Goal: Information Seeking & Learning: Find specific fact

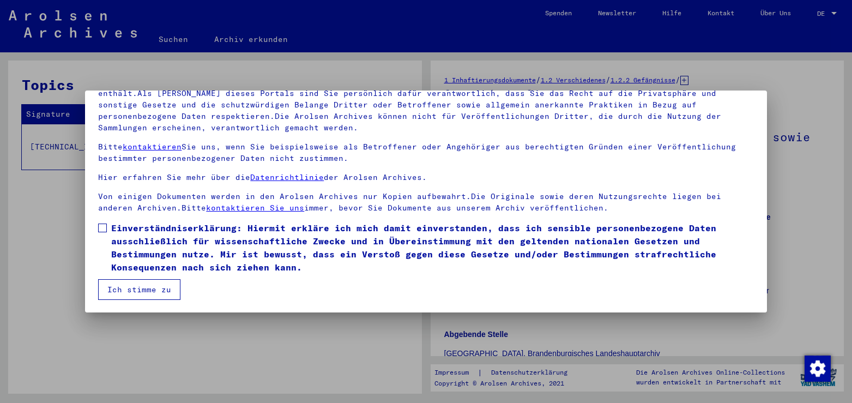
scroll to position [94, 0]
click at [103, 225] on span at bounding box center [102, 227] width 9 height 9
click at [155, 283] on button "Ich stimme zu" at bounding box center [139, 289] width 82 height 21
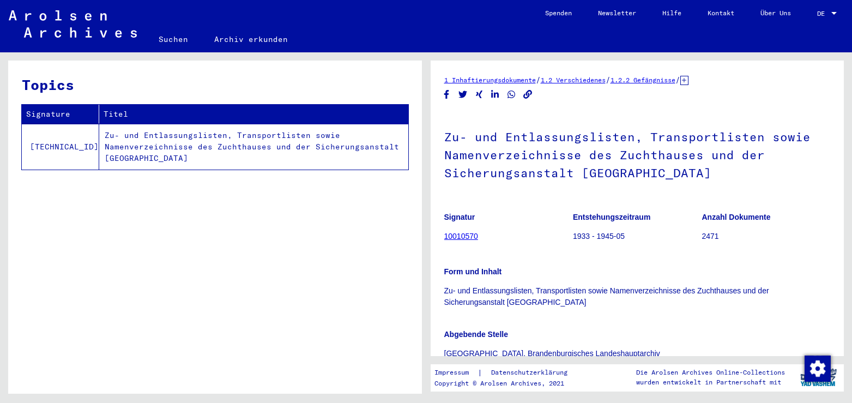
click at [230, 136] on td "Zu- und Entlassungslisten, Transportlisten sowie Namenverzeichnisse des Zuchtha…" at bounding box center [253, 147] width 309 height 46
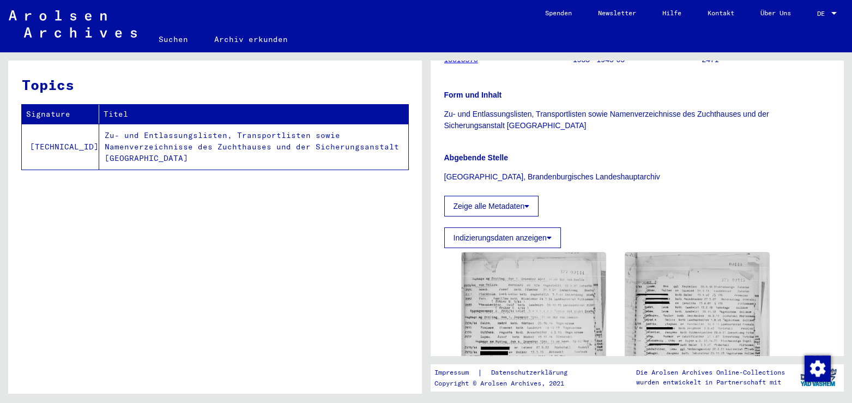
scroll to position [353, 0]
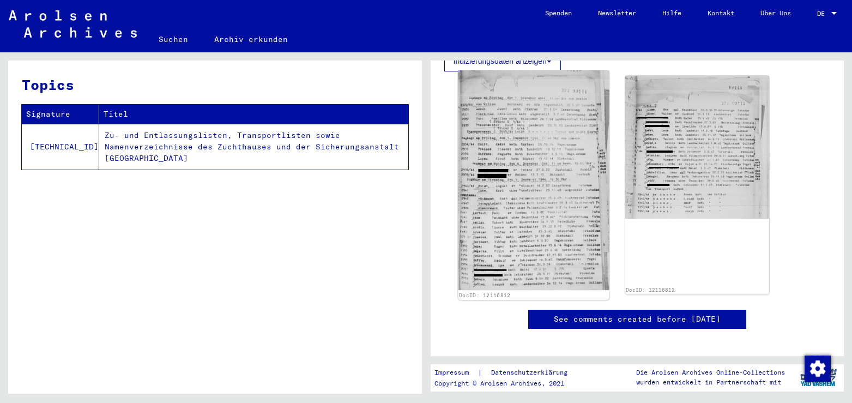
click at [536, 170] on img at bounding box center [533, 180] width 151 height 220
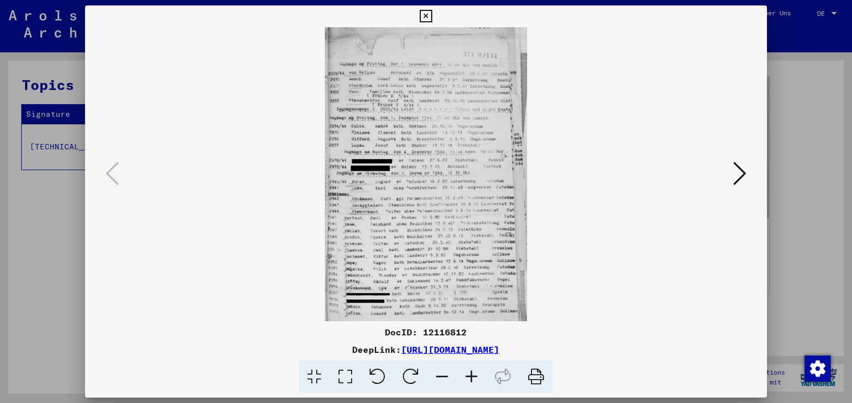
click at [348, 378] on icon at bounding box center [345, 376] width 31 height 33
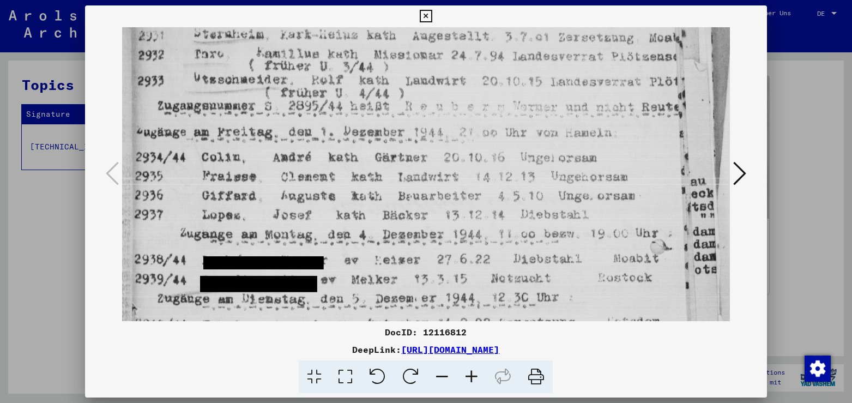
drag, startPoint x: 535, startPoint y: 246, endPoint x: 516, endPoint y: 77, distance: 170.7
click at [516, 77] on img at bounding box center [425, 302] width 607 height 884
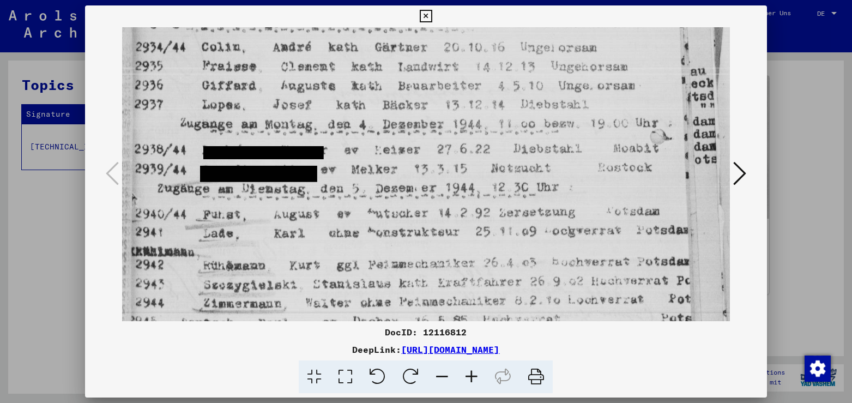
drag, startPoint x: 618, startPoint y: 249, endPoint x: 610, endPoint y: 140, distance: 109.4
click at [610, 140] on img at bounding box center [425, 192] width 607 height 884
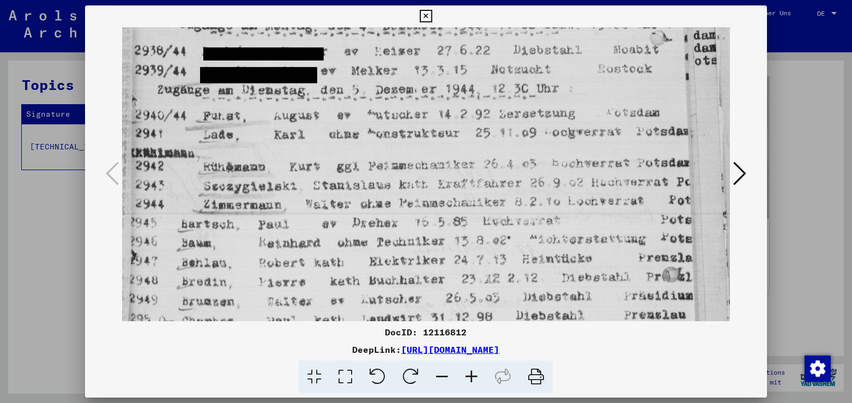
scroll to position [377, 0]
drag, startPoint x: 629, startPoint y: 277, endPoint x: 601, endPoint y: 178, distance: 102.5
click at [601, 178] on img at bounding box center [425, 92] width 607 height 884
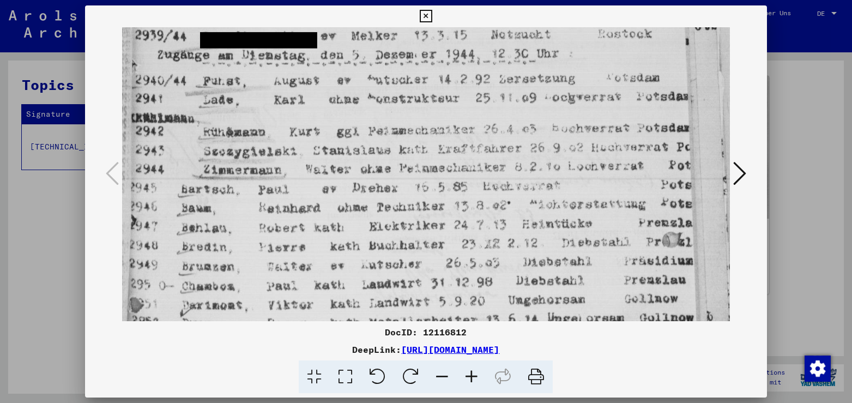
scroll to position [412, 0]
drag, startPoint x: 598, startPoint y: 216, endPoint x: 568, endPoint y: 181, distance: 46.4
click at [568, 181] on img at bounding box center [425, 57] width 607 height 884
drag, startPoint x: 636, startPoint y: 354, endPoint x: 290, endPoint y: 351, distance: 345.7
click at [290, 351] on div "DeepLink: [URL][DOMAIN_NAME]" at bounding box center [426, 349] width 682 height 13
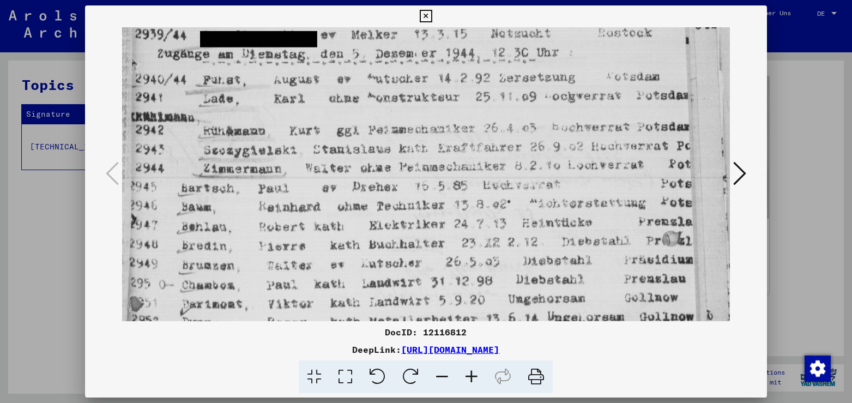
copy link "[URL][DOMAIN_NAME]"
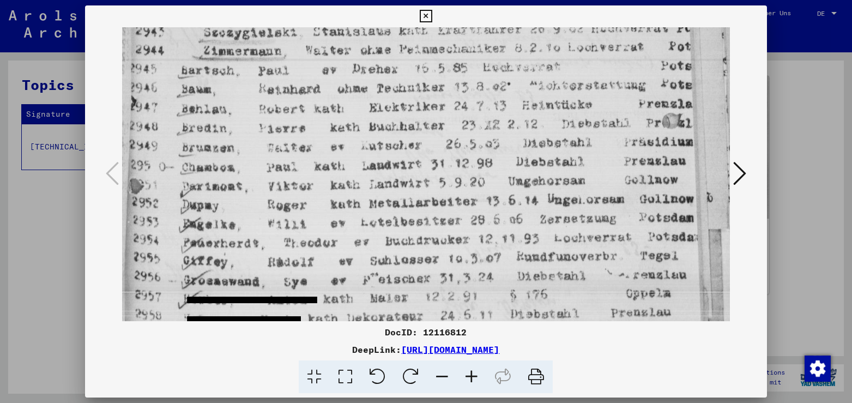
scroll to position [539, 0]
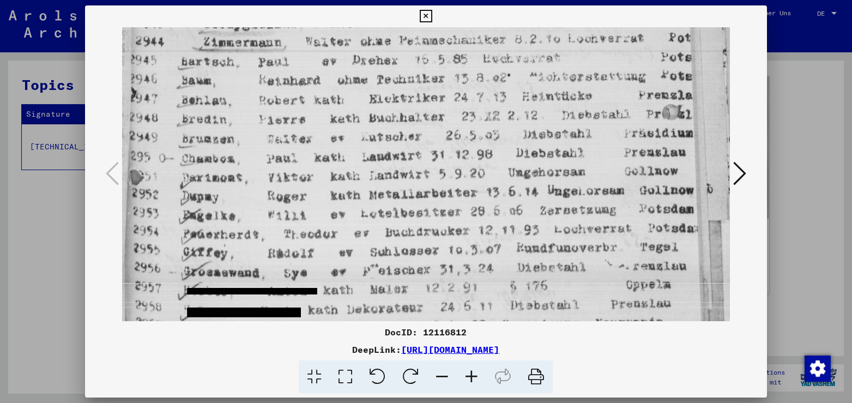
drag, startPoint x: 386, startPoint y: 246, endPoint x: 402, endPoint y: 119, distance: 127.6
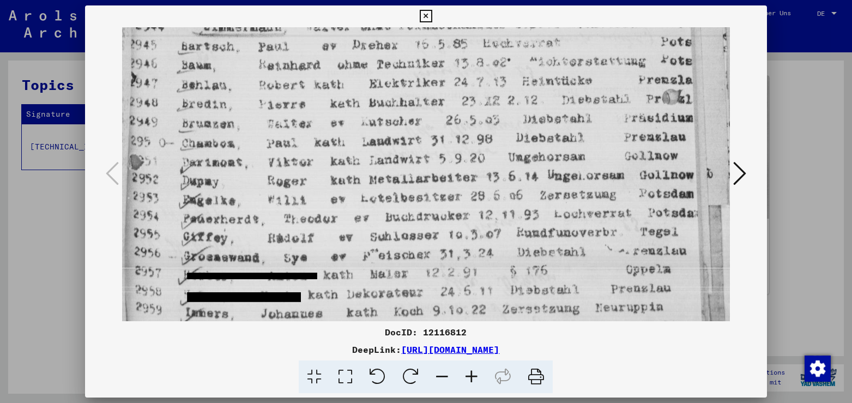
scroll to position [558, 0]
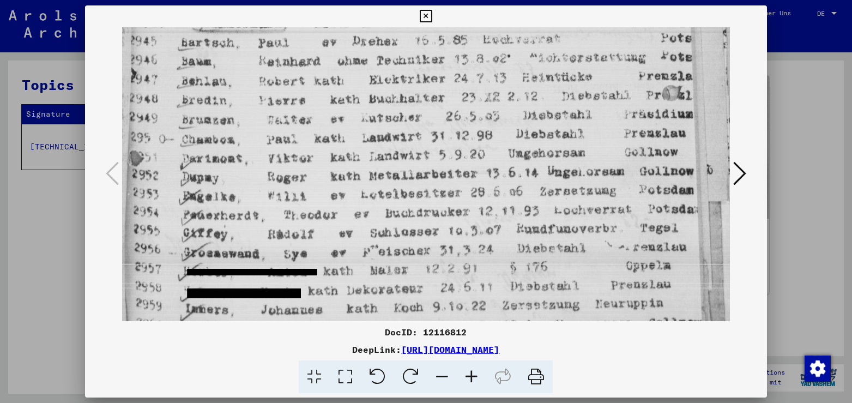
drag, startPoint x: 445, startPoint y: 94, endPoint x: 444, endPoint y: 75, distance: 19.1
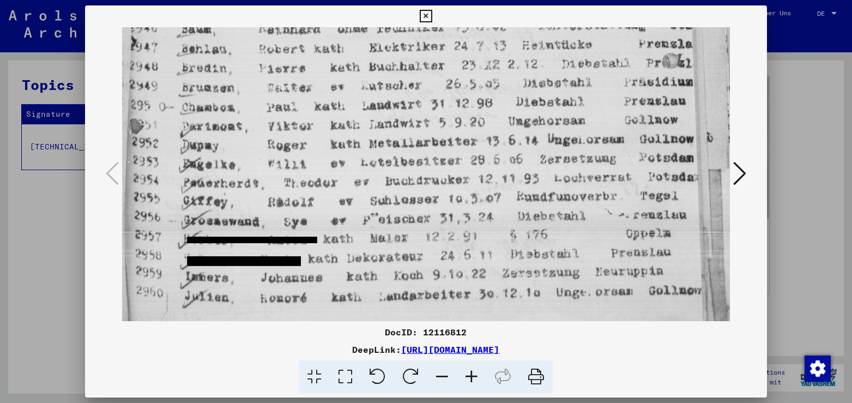
drag, startPoint x: 647, startPoint y: 203, endPoint x: 643, endPoint y: 160, distance: 42.7
click at [743, 169] on icon at bounding box center [739, 173] width 13 height 26
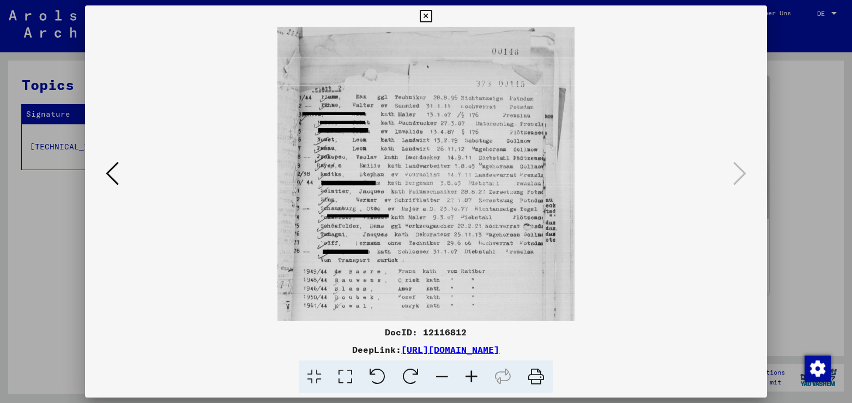
scroll to position [0, 0]
click at [343, 372] on icon at bounding box center [345, 376] width 31 height 33
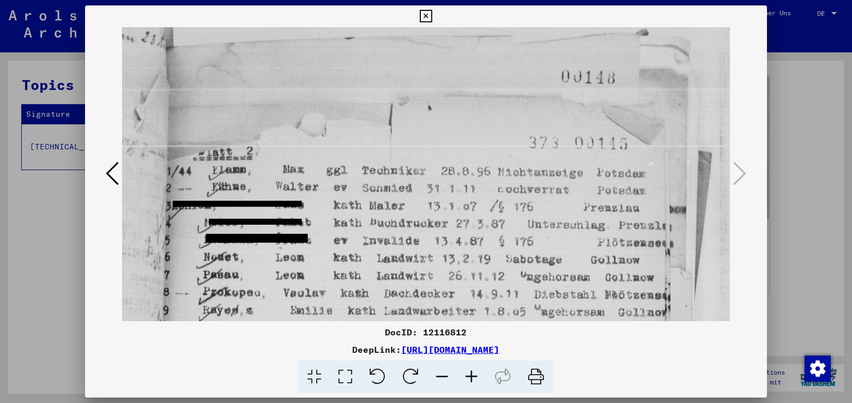
click at [110, 173] on icon at bounding box center [112, 173] width 13 height 26
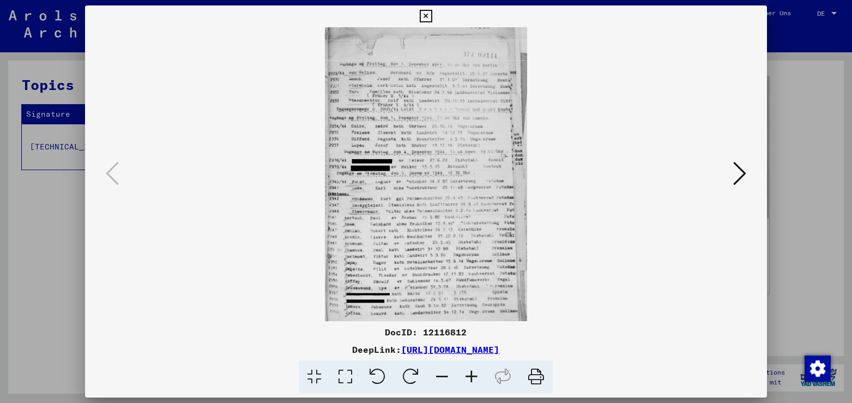
click at [348, 372] on icon at bounding box center [345, 376] width 31 height 33
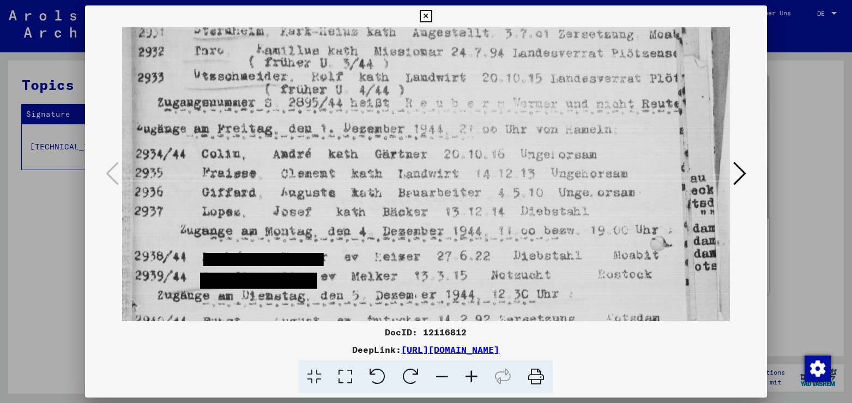
drag, startPoint x: 454, startPoint y: 232, endPoint x: 427, endPoint y: 55, distance: 179.2
click at [427, 55] on img at bounding box center [425, 299] width 607 height 884
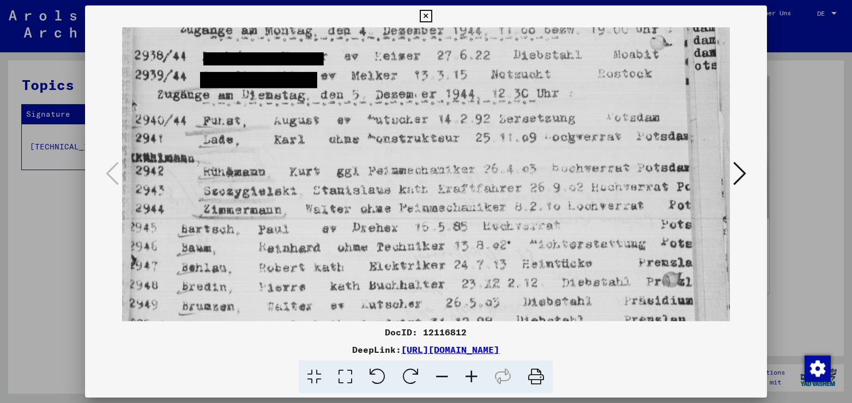
drag, startPoint x: 437, startPoint y: 285, endPoint x: 419, endPoint y: 85, distance: 200.9
click at [419, 85] on img at bounding box center [425, 98] width 607 height 884
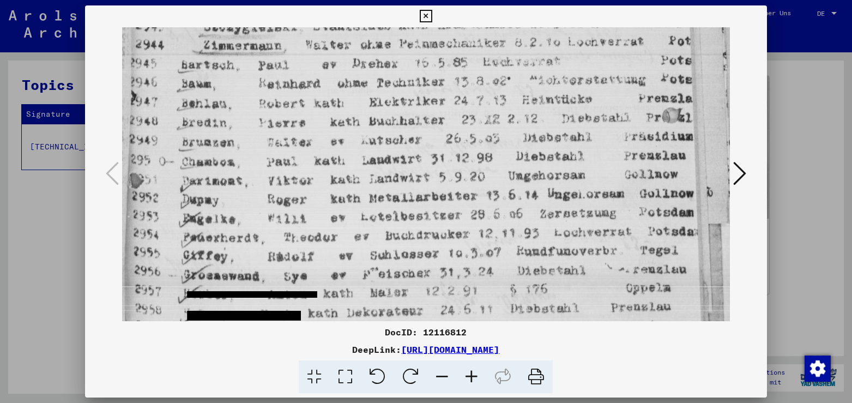
scroll to position [539, 0]
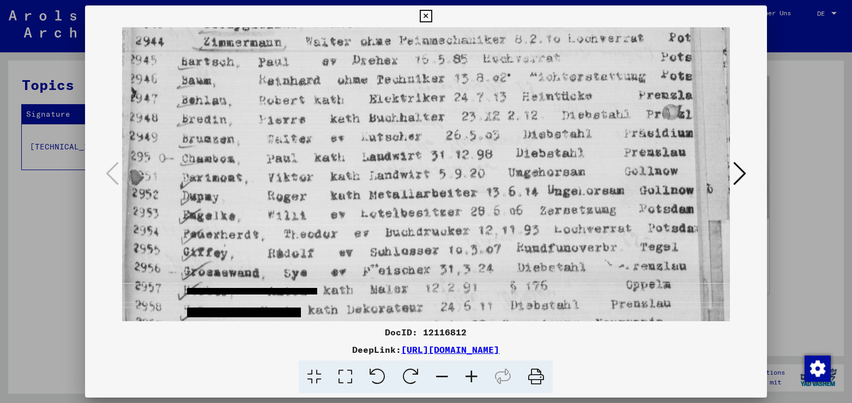
drag, startPoint x: 461, startPoint y: 254, endPoint x: 414, endPoint y: 93, distance: 167.6
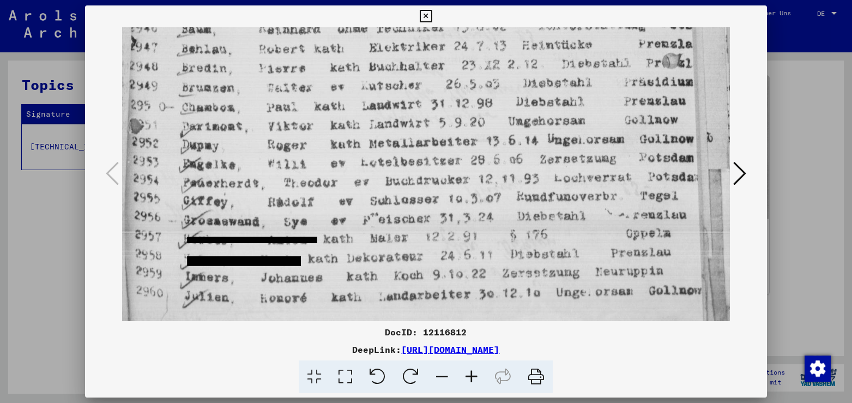
drag, startPoint x: 418, startPoint y: 259, endPoint x: 393, endPoint y: 99, distance: 162.3
click at [744, 171] on icon at bounding box center [739, 173] width 13 height 26
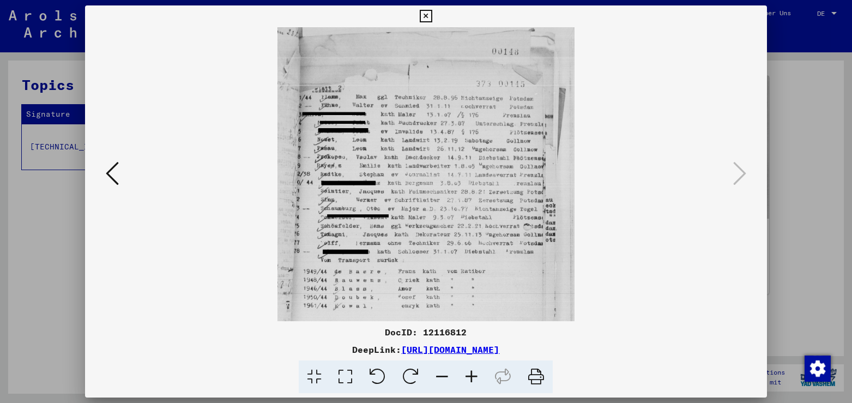
scroll to position [0, 0]
click at [346, 375] on icon at bounding box center [345, 376] width 31 height 33
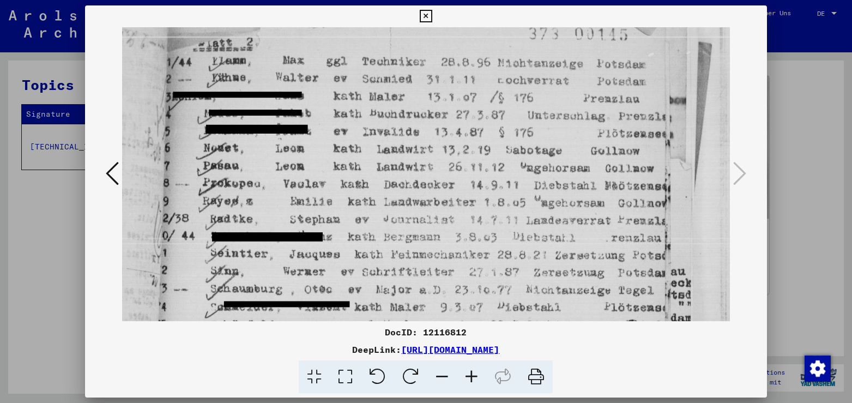
drag, startPoint x: 536, startPoint y: 252, endPoint x: 549, endPoint y: 143, distance: 109.8
click at [549, 143] on img at bounding box center [425, 218] width 607 height 601
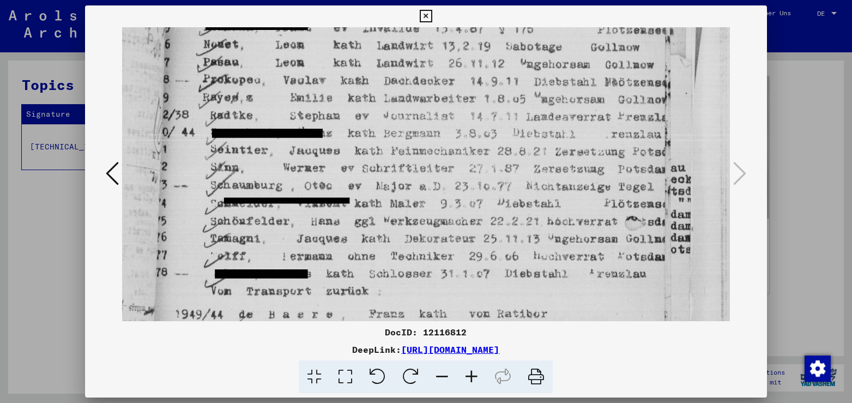
scroll to position [218, 0]
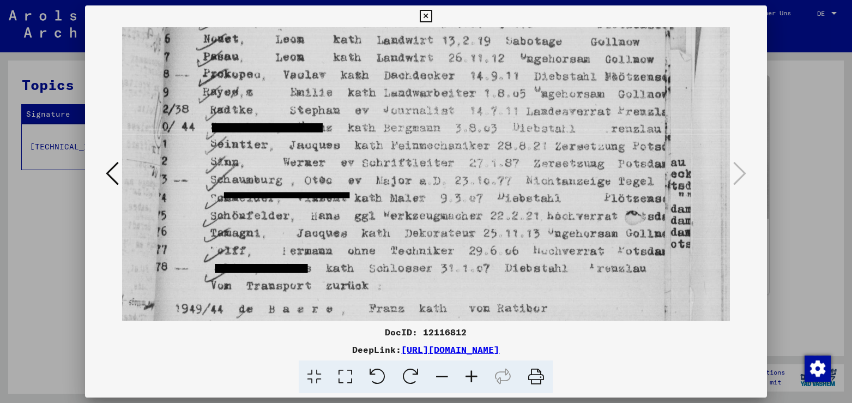
drag, startPoint x: 558, startPoint y: 262, endPoint x: 558, endPoint y: 153, distance: 109.1
click at [558, 153] on img at bounding box center [425, 109] width 607 height 601
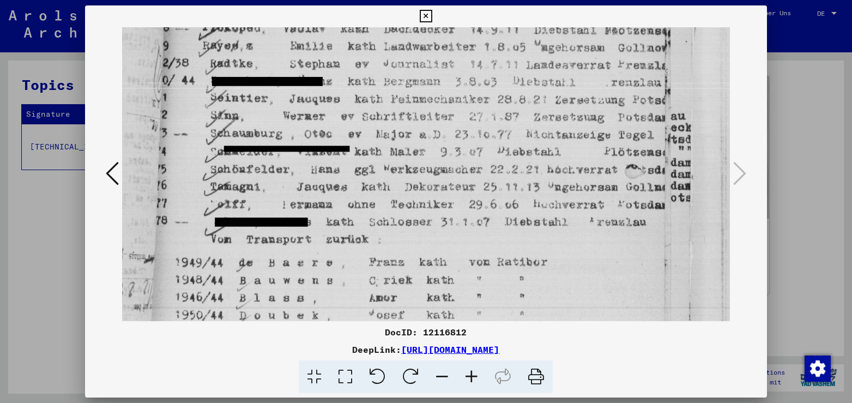
scroll to position [312, 0]
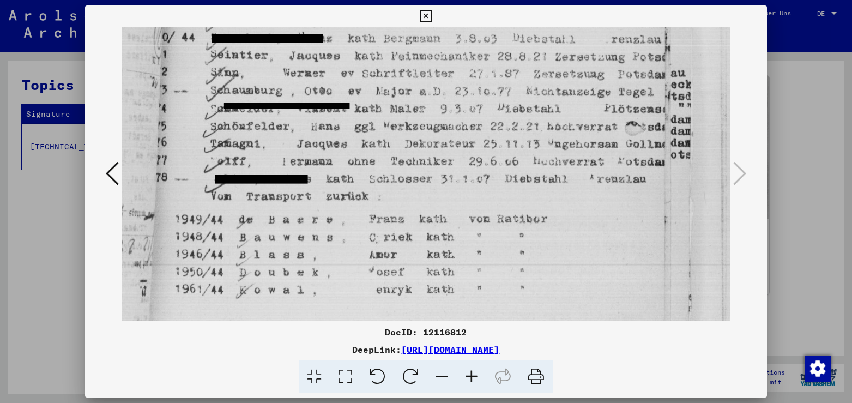
drag, startPoint x: 486, startPoint y: 263, endPoint x: 486, endPoint y: 123, distance: 140.1
click at [486, 125] on img at bounding box center [425, 20] width 607 height 601
click at [432, 14] on icon at bounding box center [426, 16] width 13 height 13
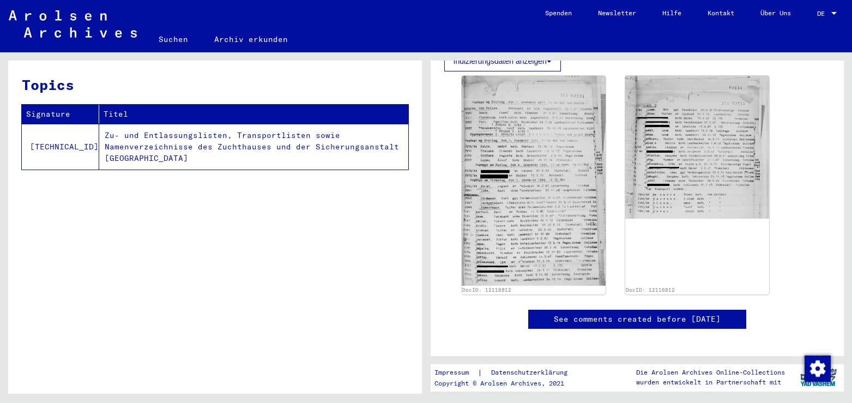
click at [163, 34] on link "Suchen" at bounding box center [174, 39] width 56 height 26
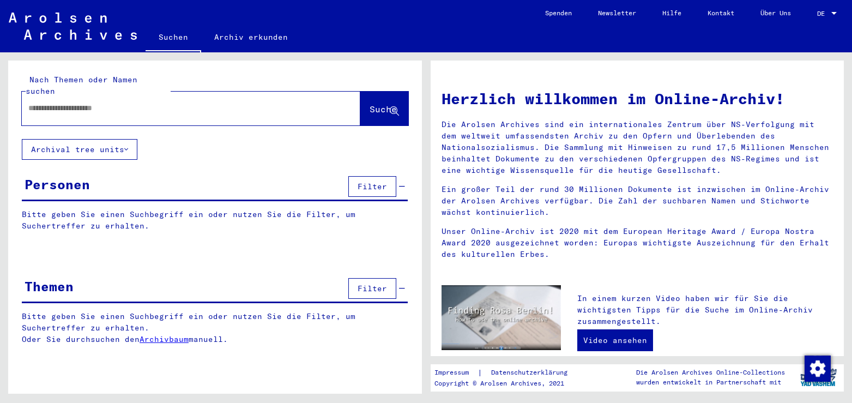
click at [56, 103] on input "text" at bounding box center [177, 108] width 299 height 11
type input "**********"
click at [370, 104] on span "Suche" at bounding box center [383, 109] width 27 height 11
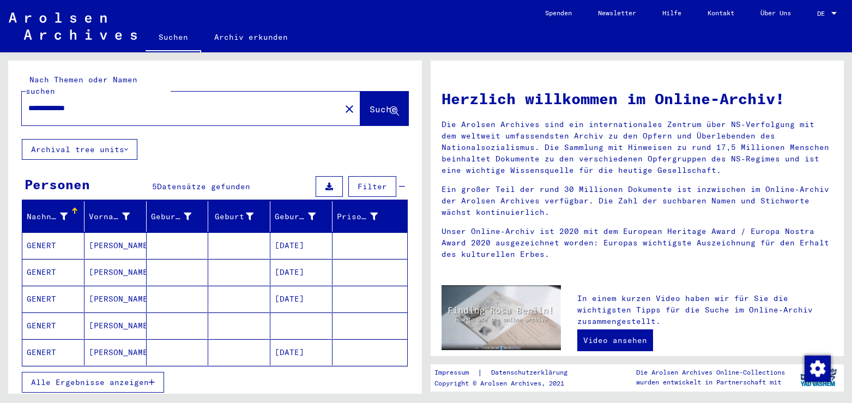
click at [295, 232] on mat-cell "[DATE]" at bounding box center [301, 245] width 62 height 26
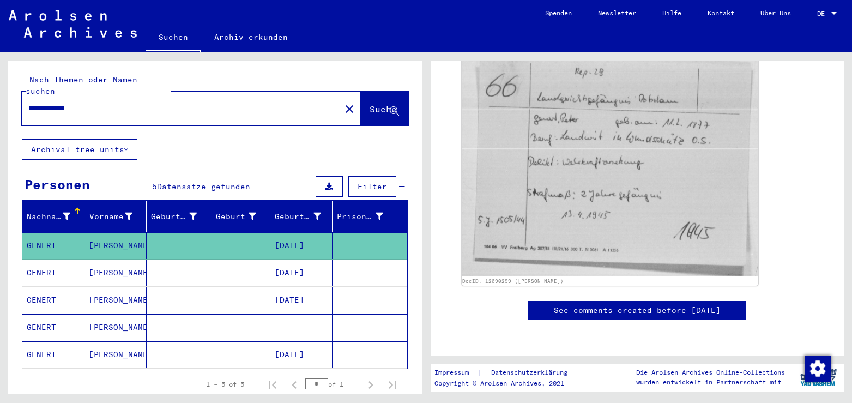
scroll to position [236, 0]
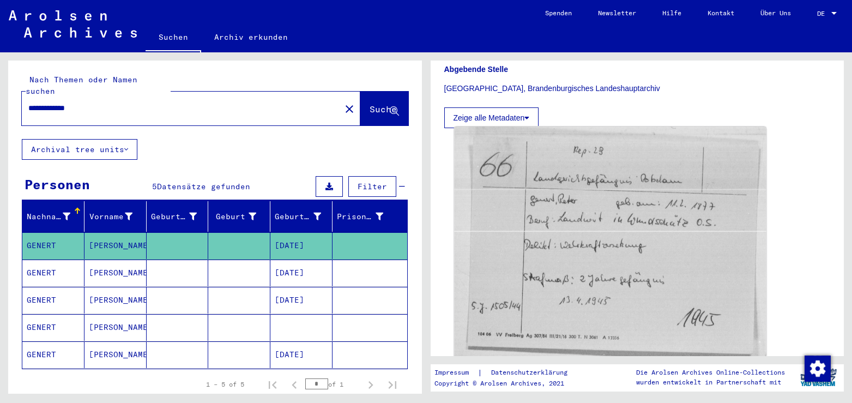
click at [602, 202] on img at bounding box center [610, 246] width 312 height 239
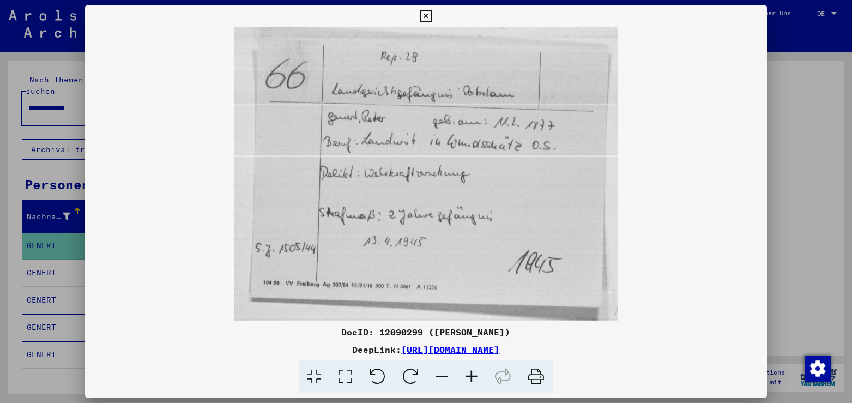
drag, startPoint x: 631, startPoint y: 350, endPoint x: 289, endPoint y: 350, distance: 342.4
click at [289, 350] on div "DeepLink: [URL][DOMAIN_NAME]" at bounding box center [426, 349] width 682 height 13
copy link "[URL][DOMAIN_NAME]"
click at [432, 15] on icon at bounding box center [426, 16] width 13 height 13
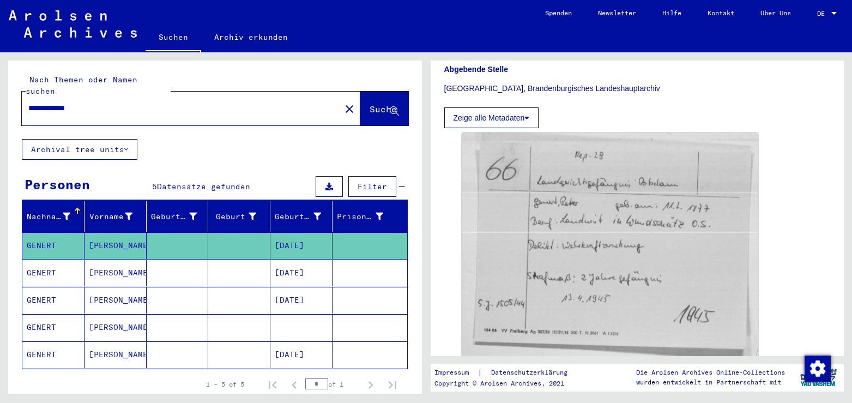
click at [200, 319] on mat-cell at bounding box center [178, 327] width 62 height 27
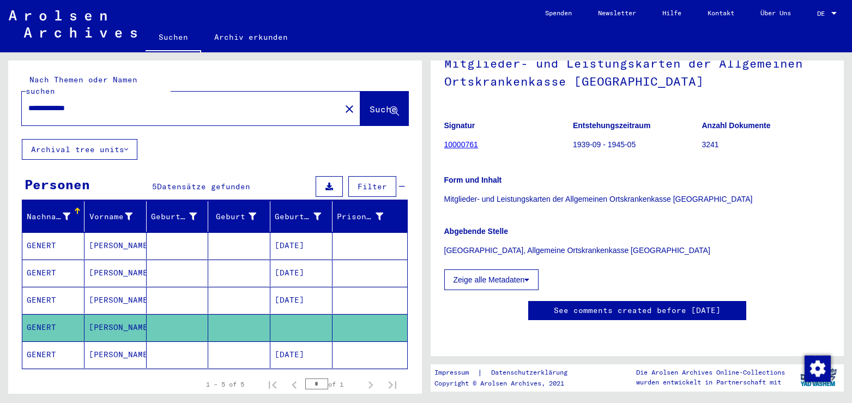
scroll to position [177, 0]
click at [309, 260] on mat-cell "[DATE]" at bounding box center [301, 273] width 62 height 27
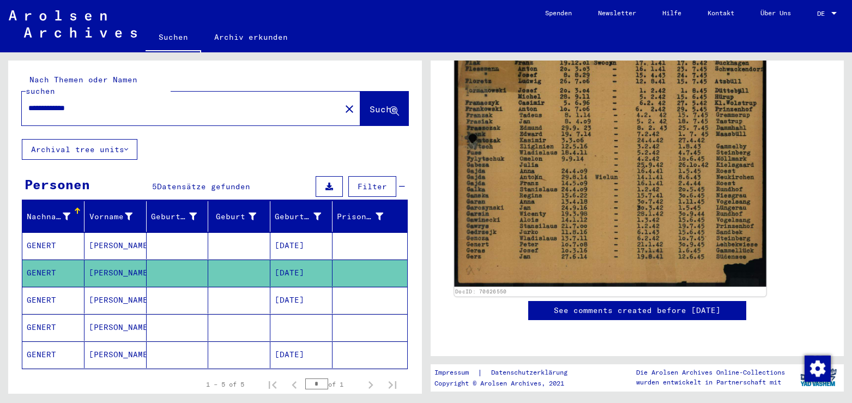
scroll to position [471, 0]
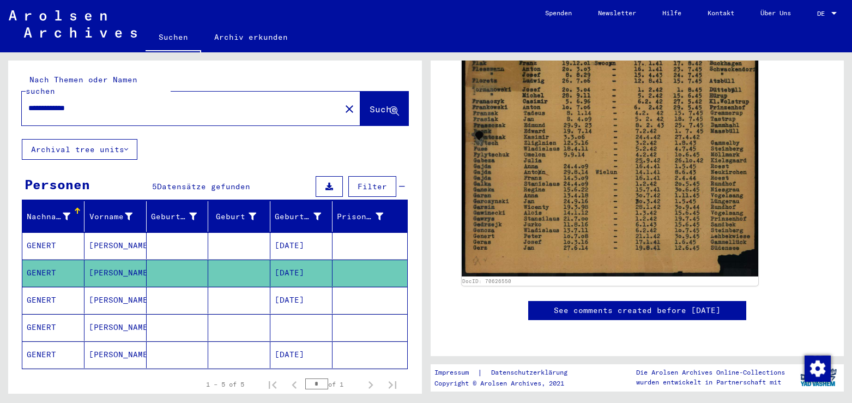
click at [296, 287] on mat-cell "[DATE]" at bounding box center [301, 300] width 62 height 27
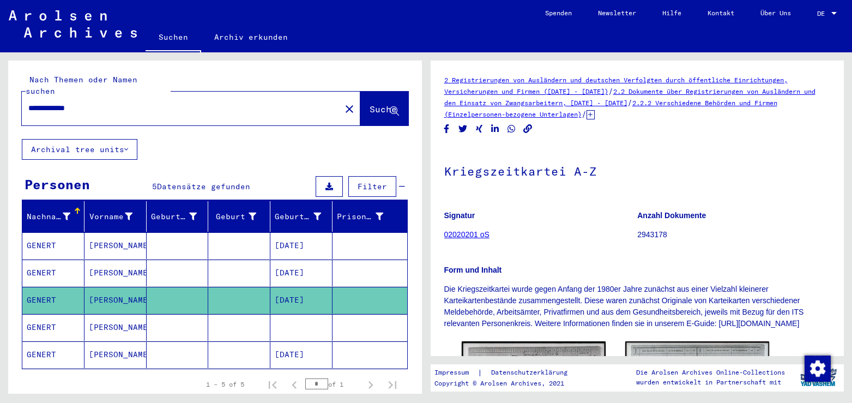
click at [300, 342] on mat-cell "[DATE]" at bounding box center [301, 354] width 62 height 27
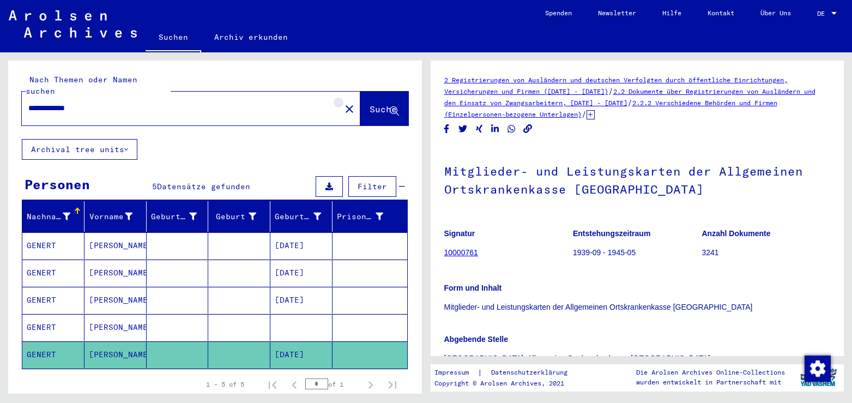
click at [343, 103] on mat-icon "close" at bounding box center [349, 109] width 13 height 13
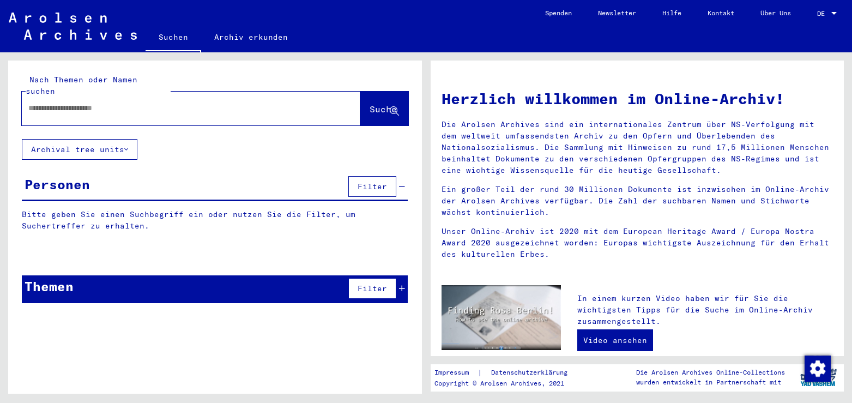
click at [58, 103] on input "text" at bounding box center [177, 108] width 299 height 11
type input "**********"
click at [370, 104] on span "Suche" at bounding box center [383, 109] width 27 height 11
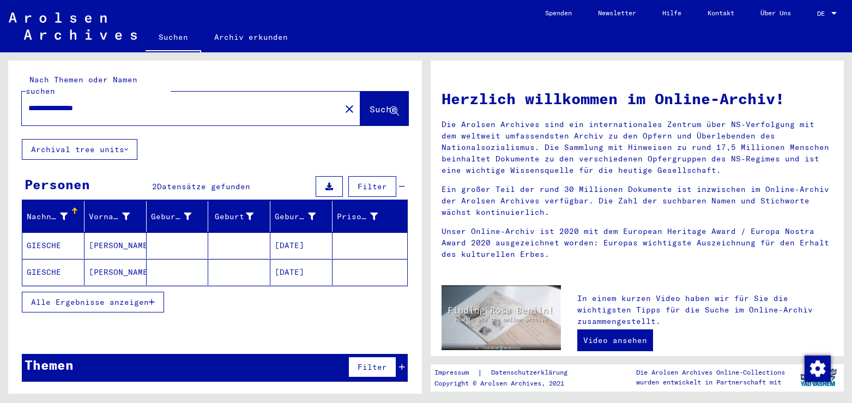
click at [289, 232] on mat-cell "[DATE]" at bounding box center [301, 245] width 62 height 26
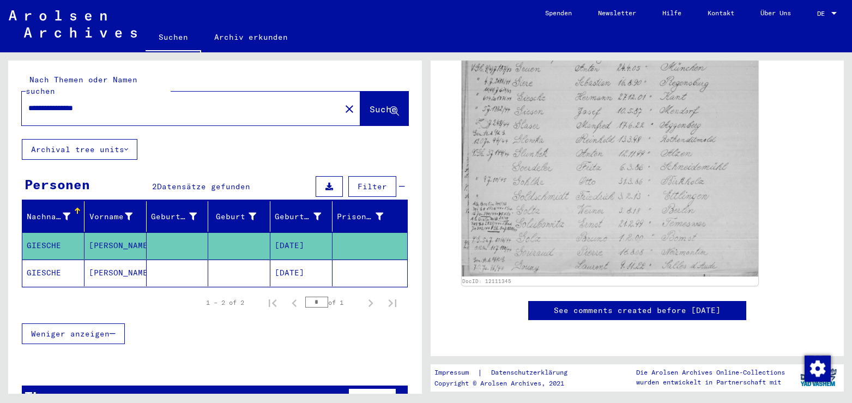
scroll to position [530, 0]
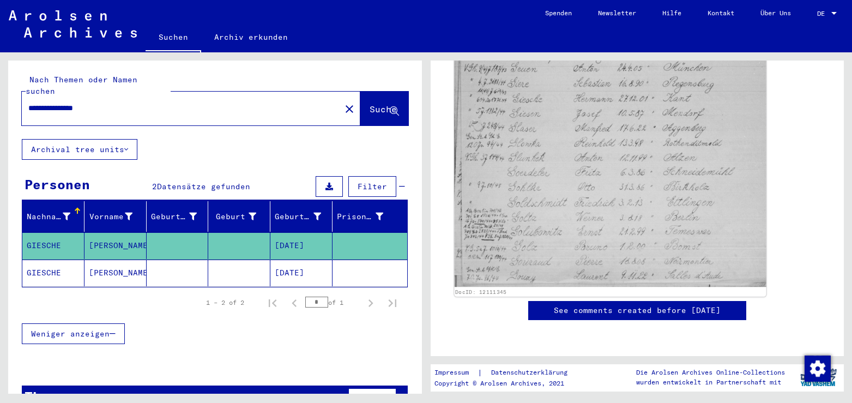
click at [555, 155] on img at bounding box center [610, 62] width 312 height 449
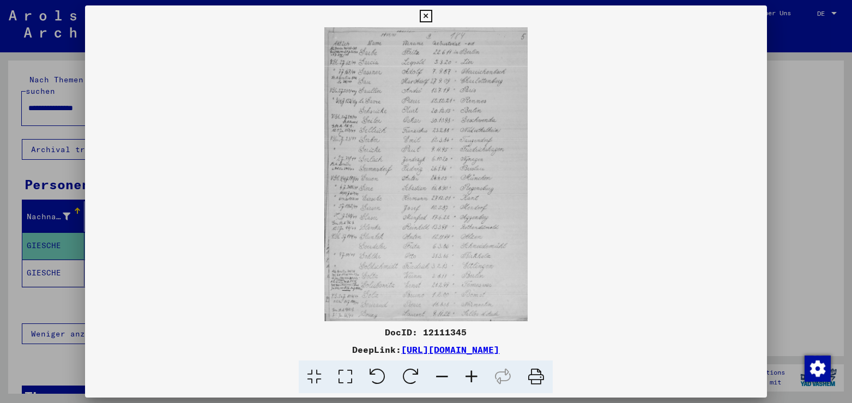
click at [347, 379] on icon at bounding box center [345, 376] width 31 height 33
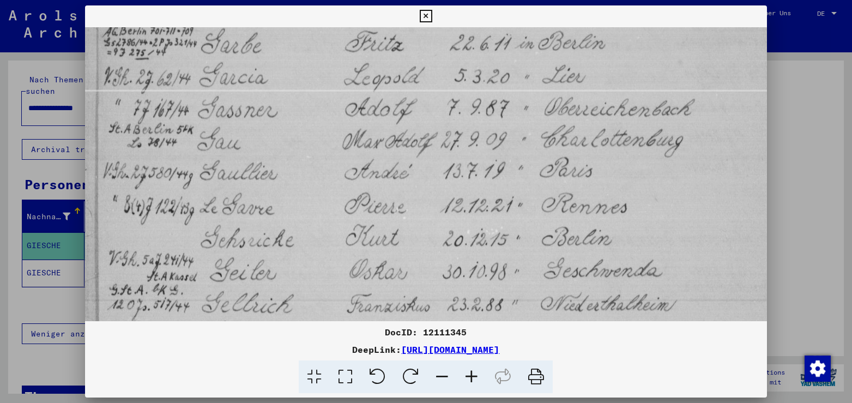
scroll to position [68, 0]
drag, startPoint x: 368, startPoint y: 170, endPoint x: 377, endPoint y: 102, distance: 68.2
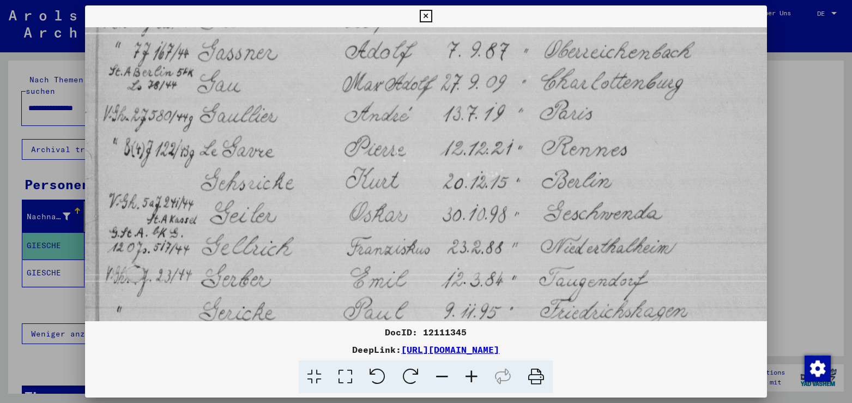
drag, startPoint x: 384, startPoint y: 145, endPoint x: 379, endPoint y: 87, distance: 58.6
click at [379, 87] on img at bounding box center [426, 394] width 682 height 983
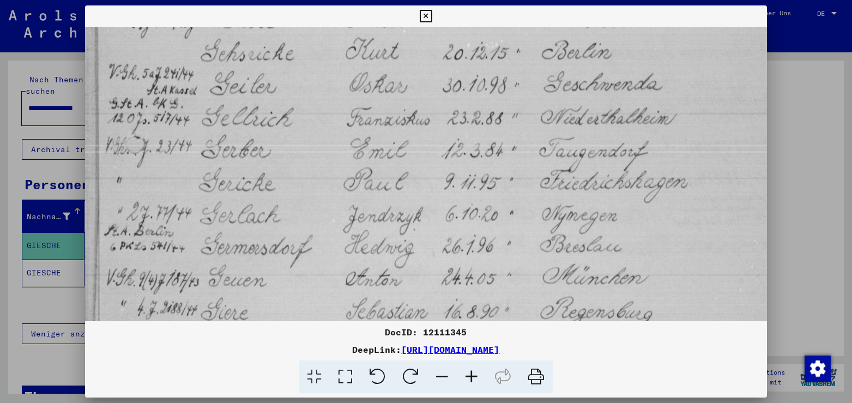
scroll to position [257, 0]
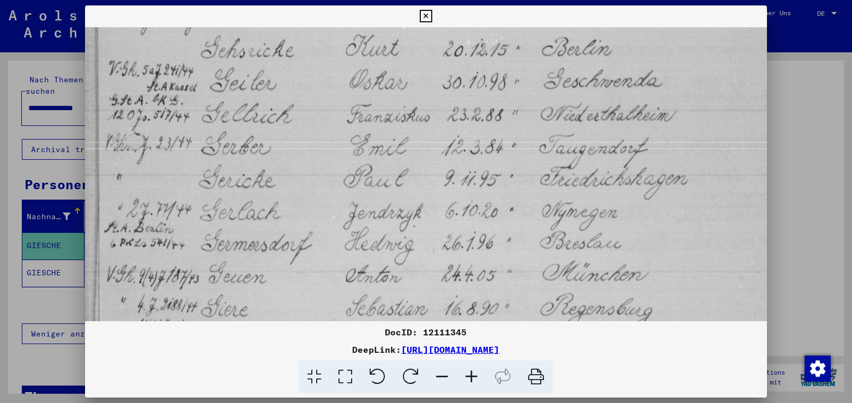
drag, startPoint x: 384, startPoint y: 219, endPoint x: 392, endPoint y: 88, distance: 131.6
click at [392, 88] on img at bounding box center [426, 261] width 682 height 983
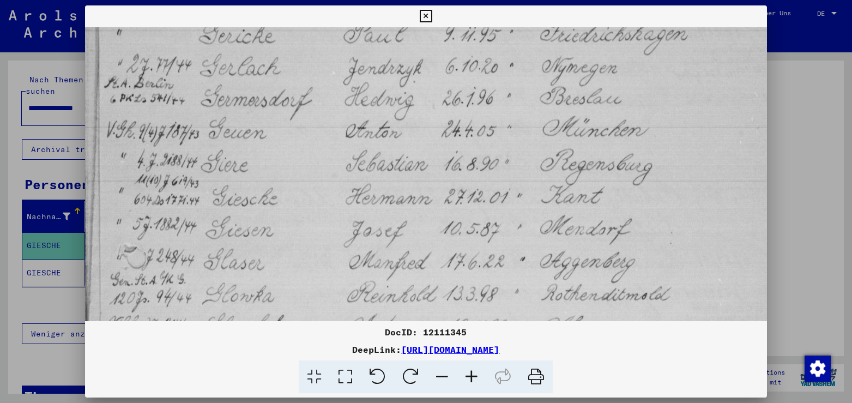
drag, startPoint x: 384, startPoint y: 264, endPoint x: 384, endPoint y: 118, distance: 146.7
click at [384, 118] on img at bounding box center [426, 117] width 682 height 983
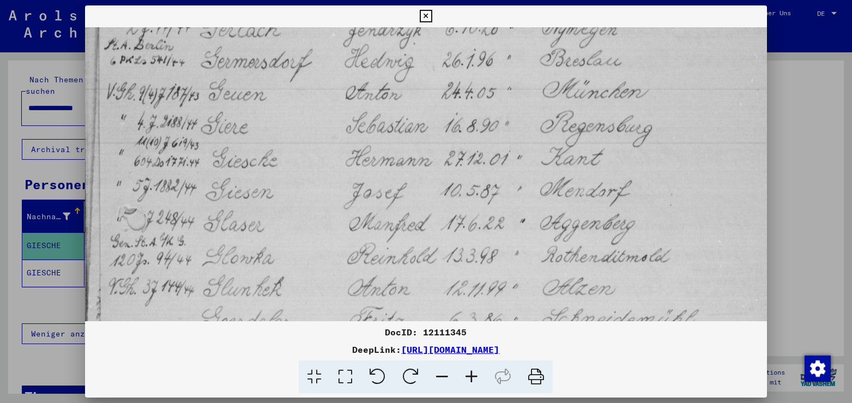
drag, startPoint x: 387, startPoint y: 242, endPoint x: 281, endPoint y: 177, distance: 124.1
click at [383, 202] on img at bounding box center [426, 79] width 682 height 983
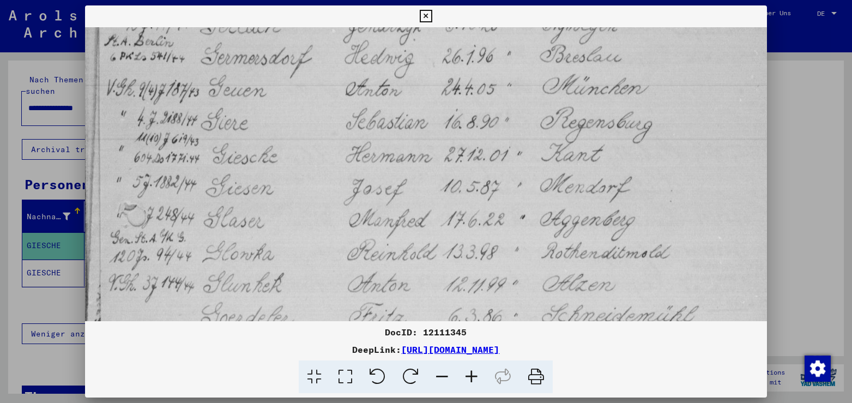
drag, startPoint x: 634, startPoint y: 354, endPoint x: 287, endPoint y: 354, distance: 346.2
click at [287, 354] on div "DeepLink: [URL][DOMAIN_NAME]" at bounding box center [426, 349] width 682 height 13
copy div "[URL][DOMAIN_NAME]"
click at [432, 16] on icon at bounding box center [426, 16] width 13 height 13
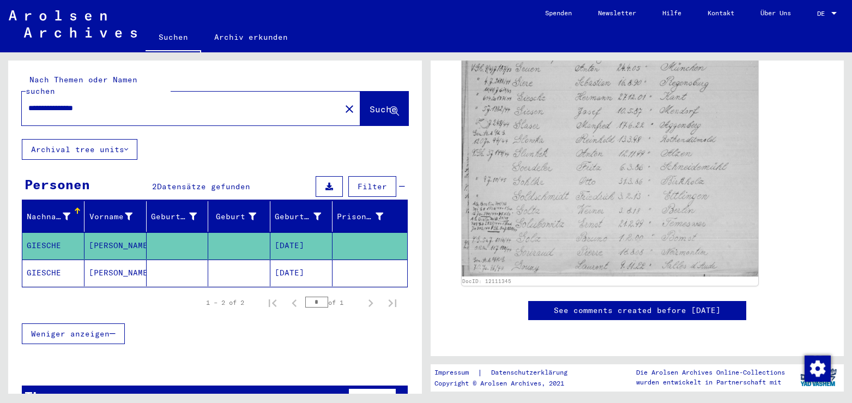
click at [286, 260] on mat-cell "[DATE]" at bounding box center [301, 273] width 62 height 27
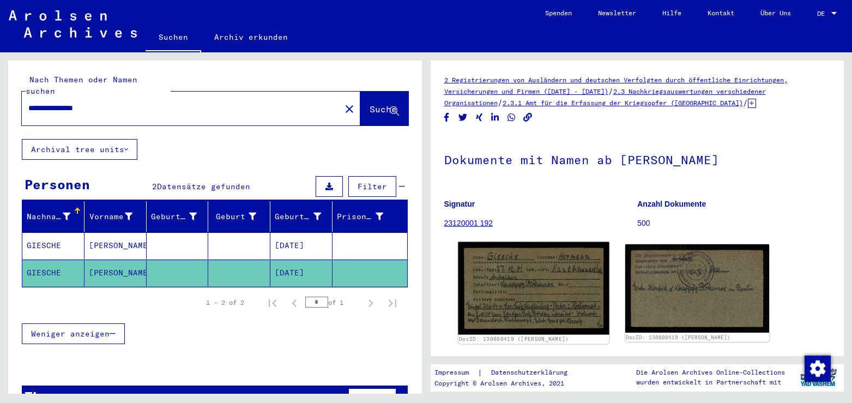
click at [538, 283] on img at bounding box center [533, 288] width 151 height 93
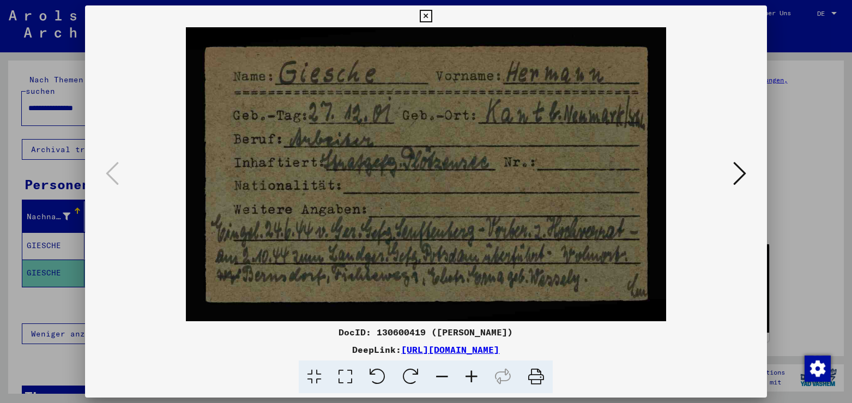
click at [742, 174] on icon at bounding box center [739, 173] width 13 height 26
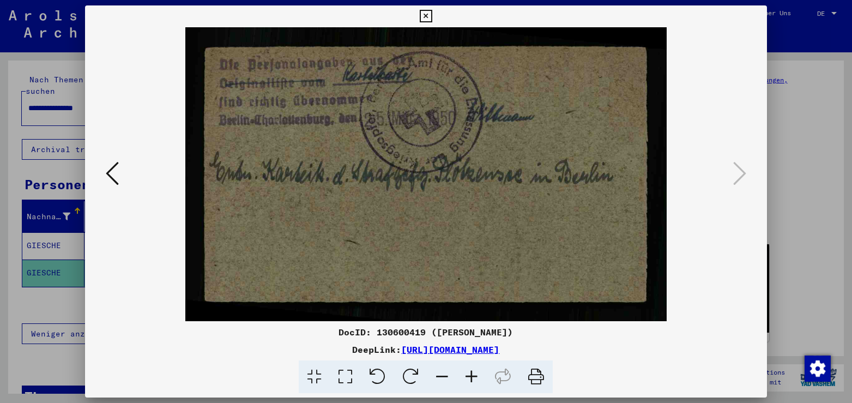
click at [432, 14] on icon at bounding box center [426, 16] width 13 height 13
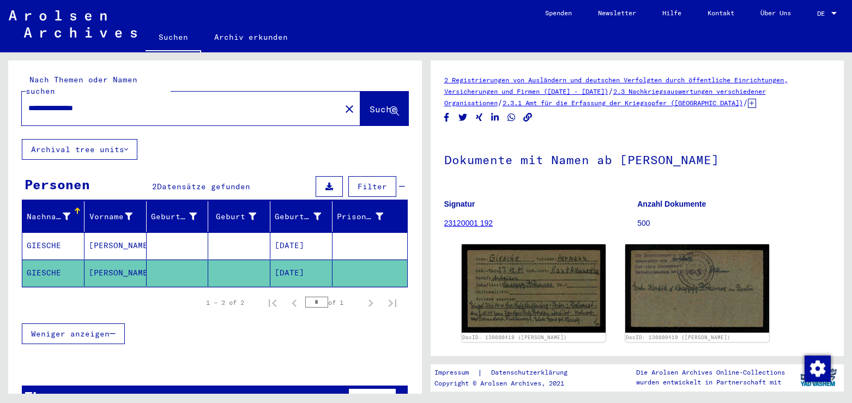
click at [343, 103] on mat-icon "close" at bounding box center [349, 109] width 13 height 13
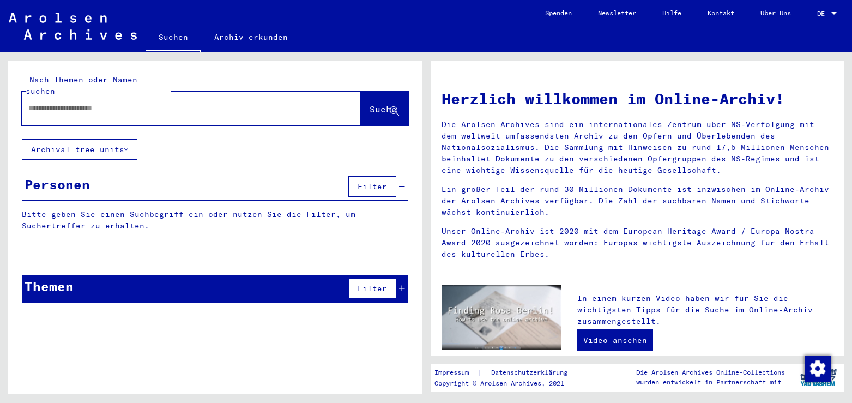
click at [79, 103] on input "text" at bounding box center [177, 108] width 299 height 11
type input "**********"
click at [370, 104] on span "Suche" at bounding box center [383, 109] width 27 height 11
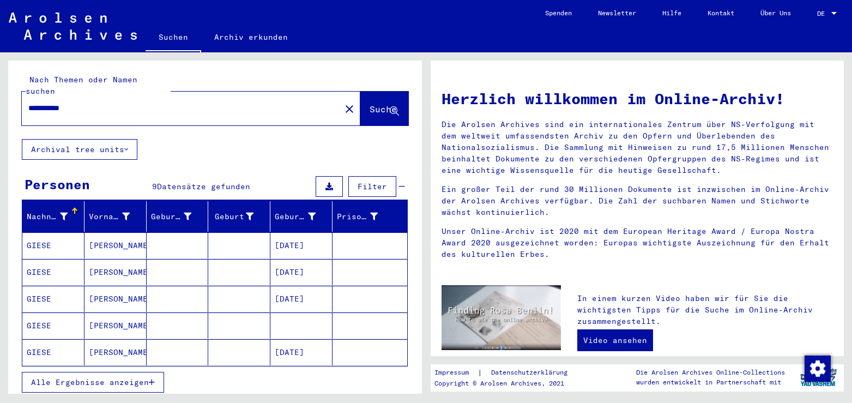
click at [305, 232] on mat-cell "[DATE]" at bounding box center [301, 245] width 62 height 26
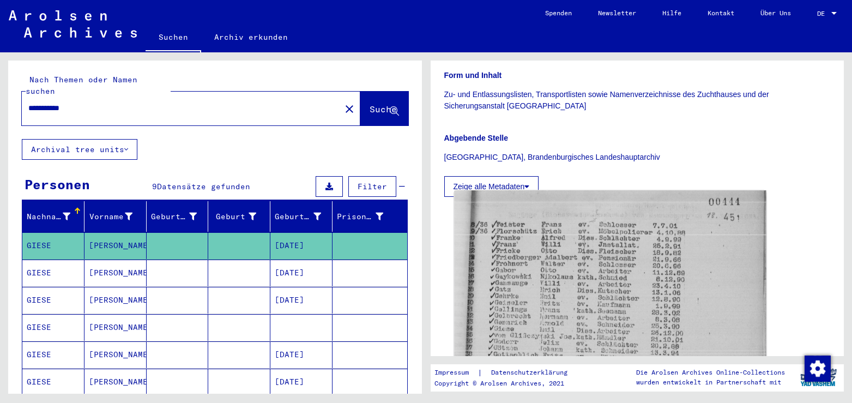
scroll to position [294, 0]
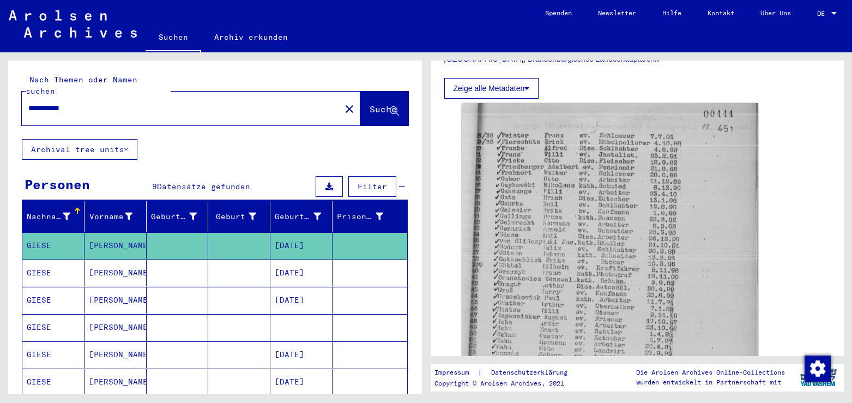
click at [318, 260] on mat-cell "[DATE]" at bounding box center [301, 273] width 62 height 27
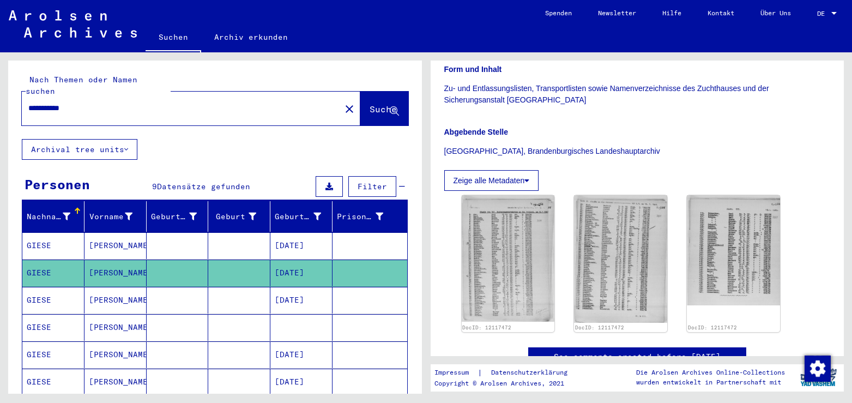
scroll to position [236, 0]
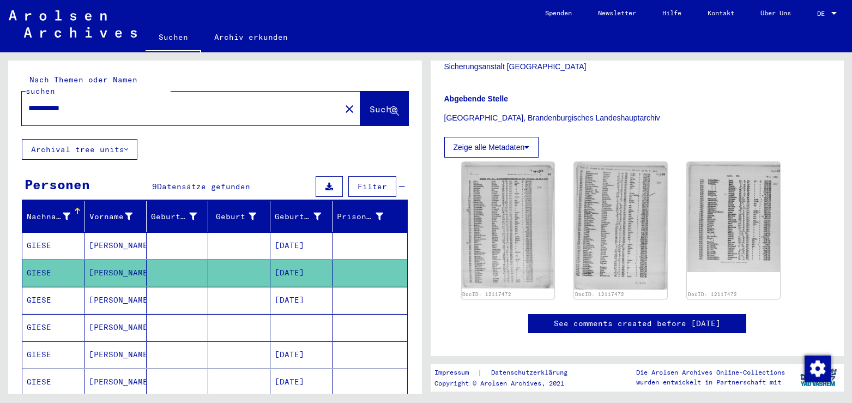
click at [284, 314] on mat-cell at bounding box center [301, 327] width 62 height 27
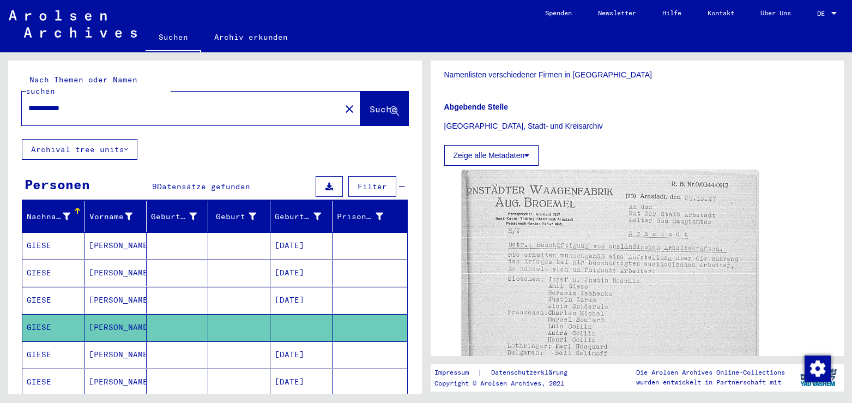
scroll to position [294, 0]
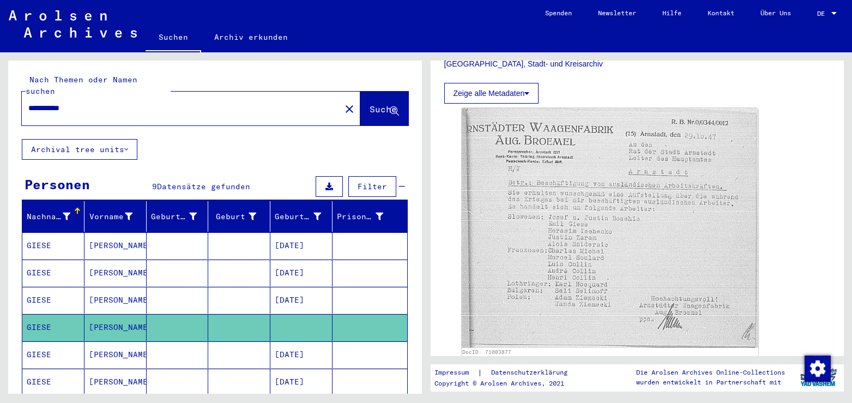
click at [176, 341] on mat-cell at bounding box center [178, 354] width 62 height 27
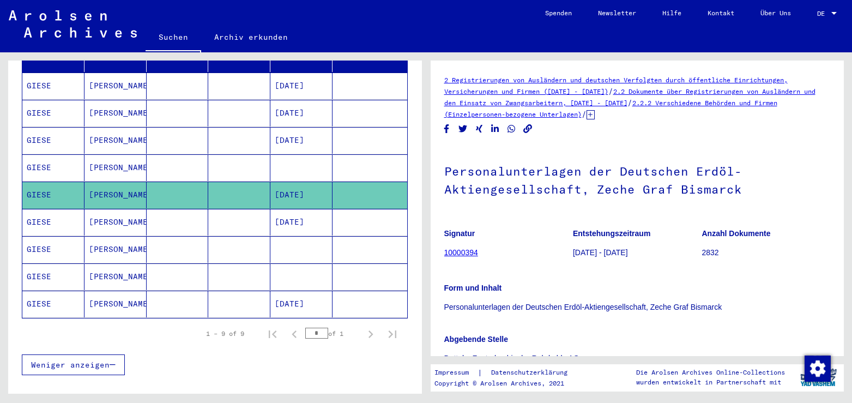
scroll to position [177, 0]
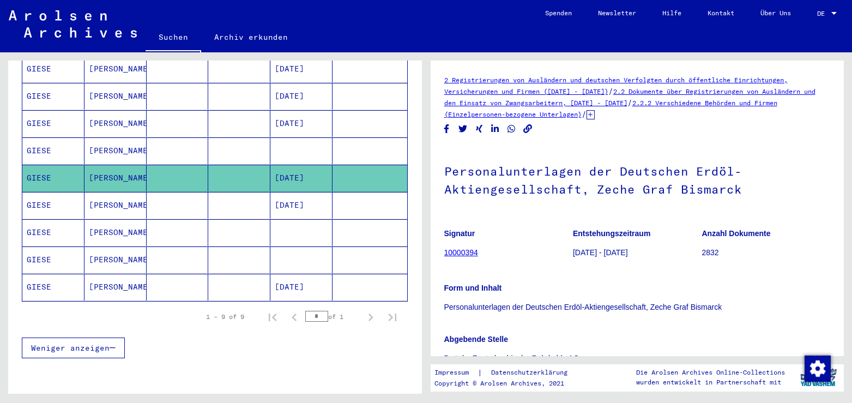
click at [293, 219] on mat-cell at bounding box center [301, 232] width 62 height 27
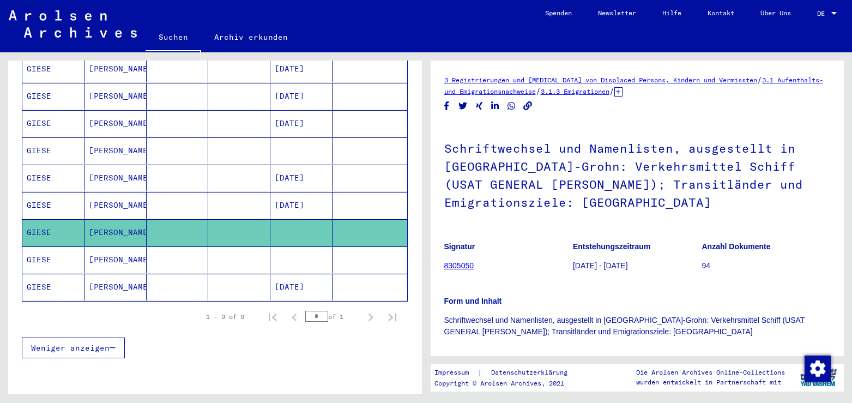
click at [318, 192] on mat-cell "[DATE]" at bounding box center [301, 205] width 62 height 27
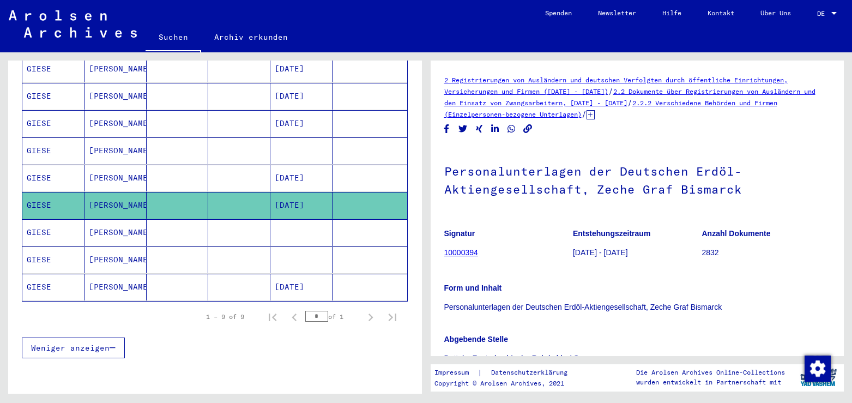
click at [270, 246] on mat-cell at bounding box center [301, 259] width 62 height 27
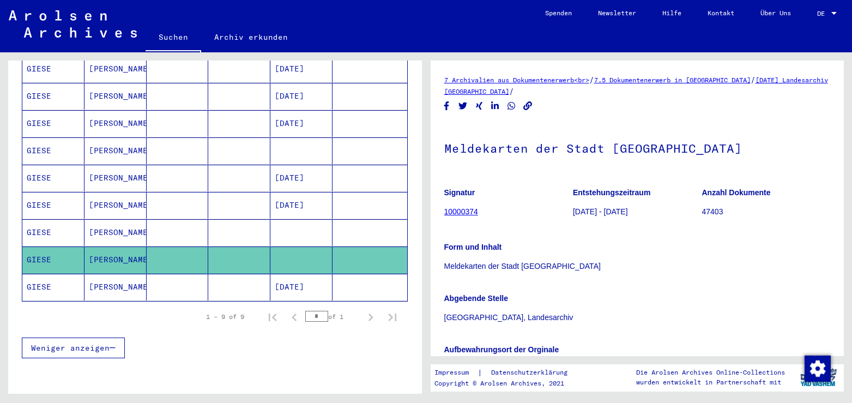
scroll to position [177, 0]
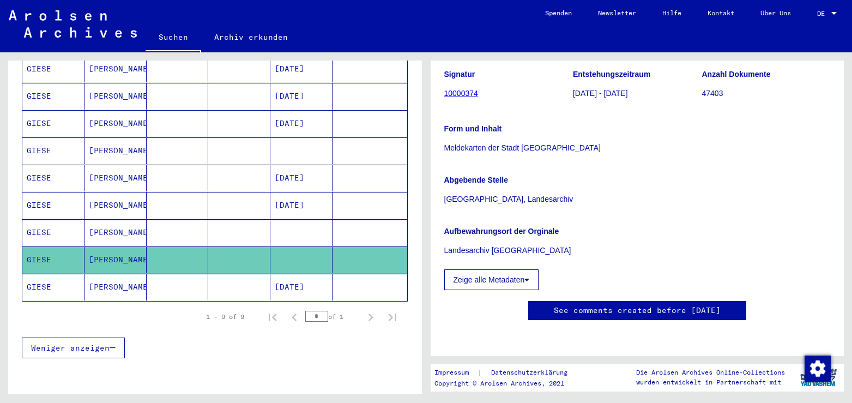
click at [303, 278] on mat-cell "[DATE]" at bounding box center [301, 287] width 62 height 27
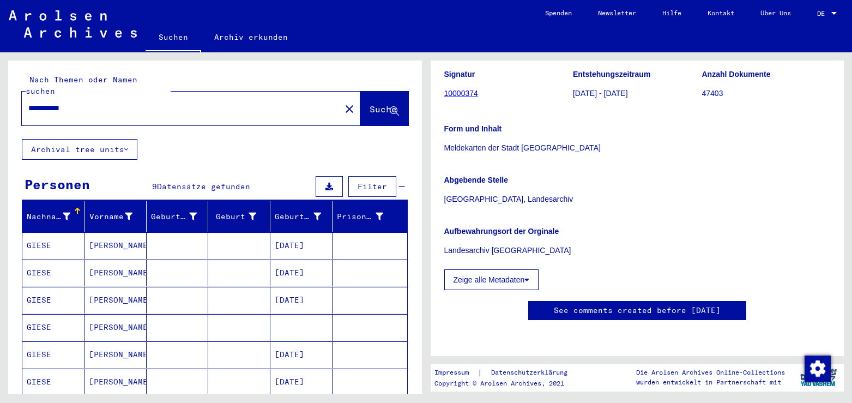
click at [343, 103] on mat-icon "close" at bounding box center [349, 109] width 13 height 13
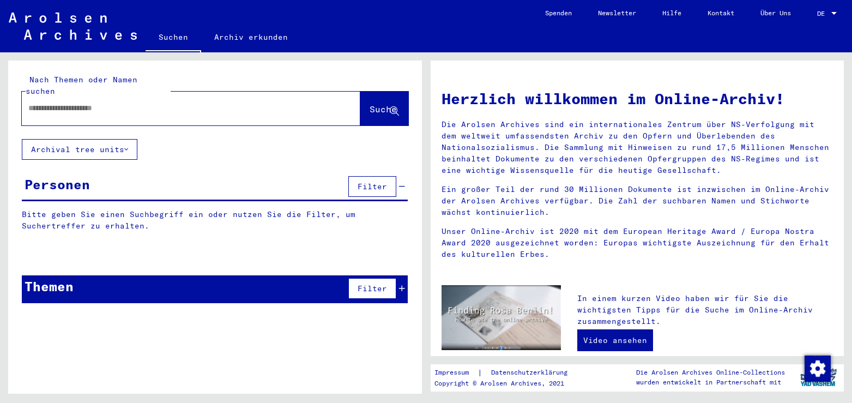
click at [81, 103] on input "text" at bounding box center [177, 108] width 299 height 11
type input "**********"
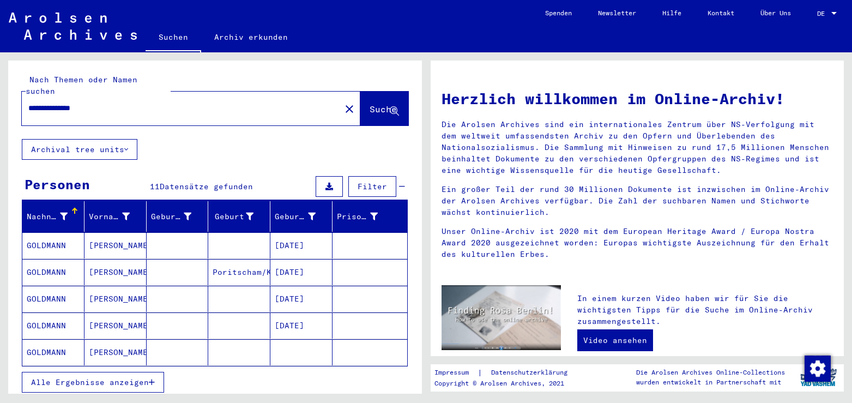
click at [297, 235] on mat-cell "[DATE]" at bounding box center [301, 245] width 62 height 26
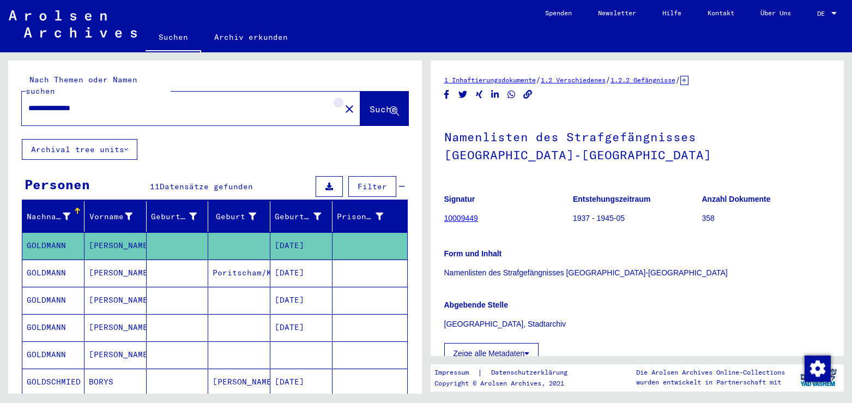
click at [343, 103] on mat-icon "close" at bounding box center [349, 109] width 13 height 13
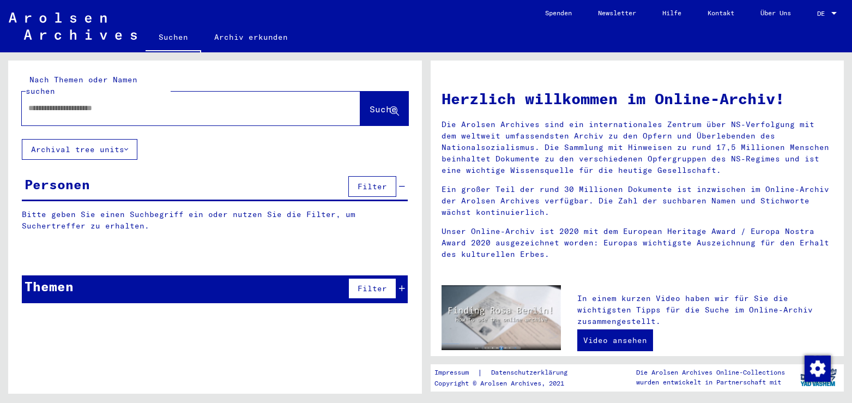
click at [57, 103] on input "text" at bounding box center [177, 108] width 299 height 11
type input "**********"
click at [370, 104] on span "Suche" at bounding box center [383, 109] width 27 height 11
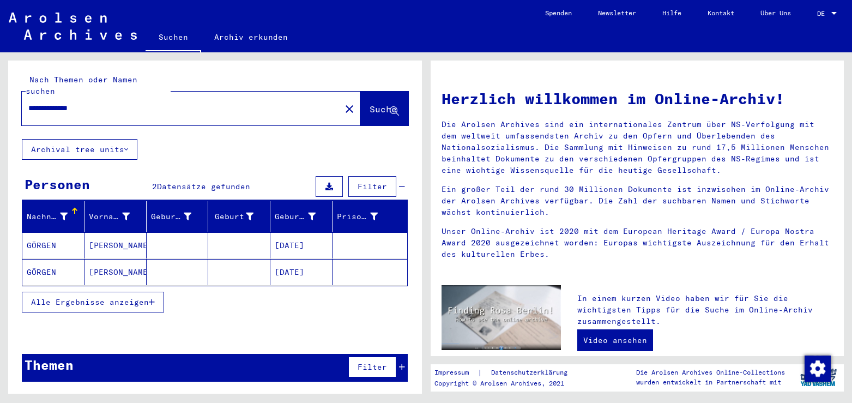
click at [309, 232] on mat-cell "[DATE]" at bounding box center [301, 245] width 62 height 26
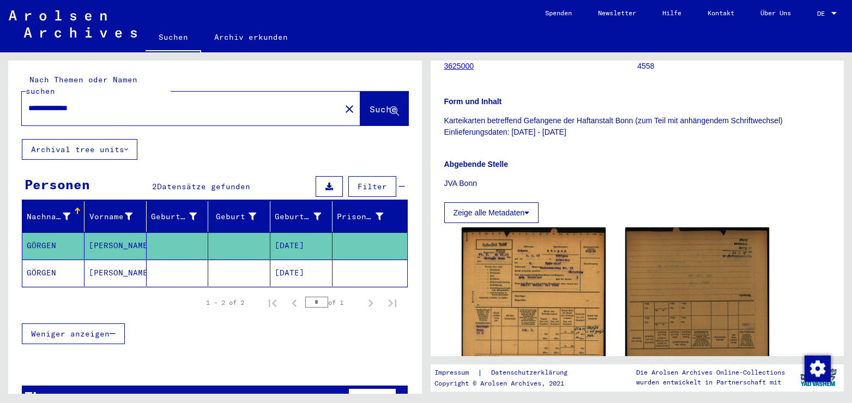
scroll to position [177, 0]
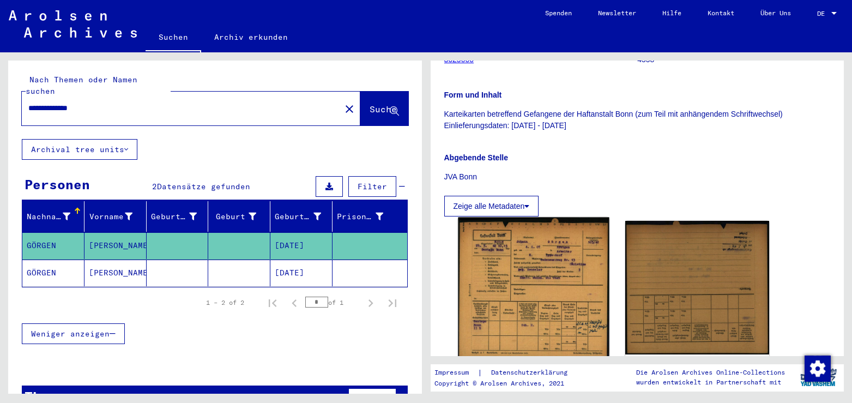
click at [551, 280] on img at bounding box center [533, 289] width 151 height 143
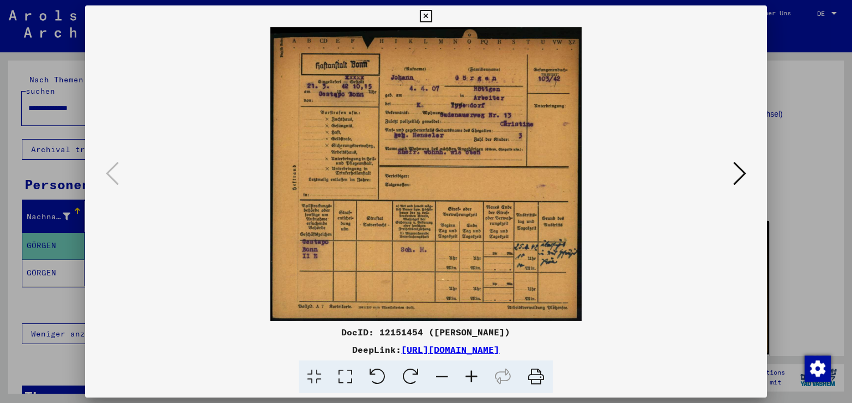
click at [432, 11] on icon at bounding box center [426, 16] width 13 height 13
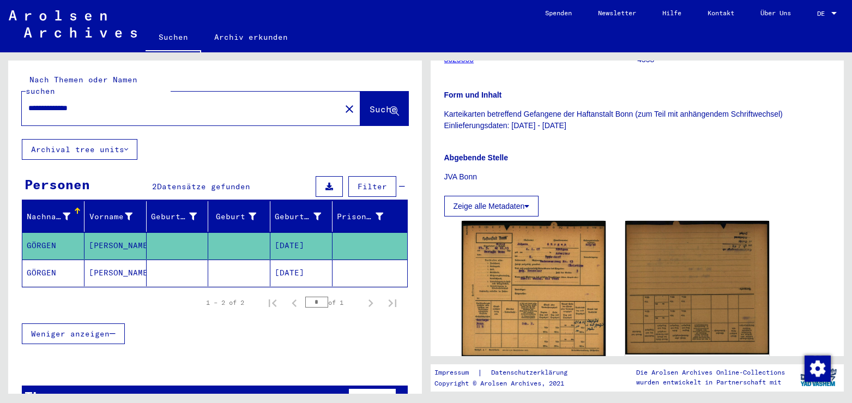
click at [306, 260] on mat-cell "[DATE]" at bounding box center [301, 273] width 62 height 27
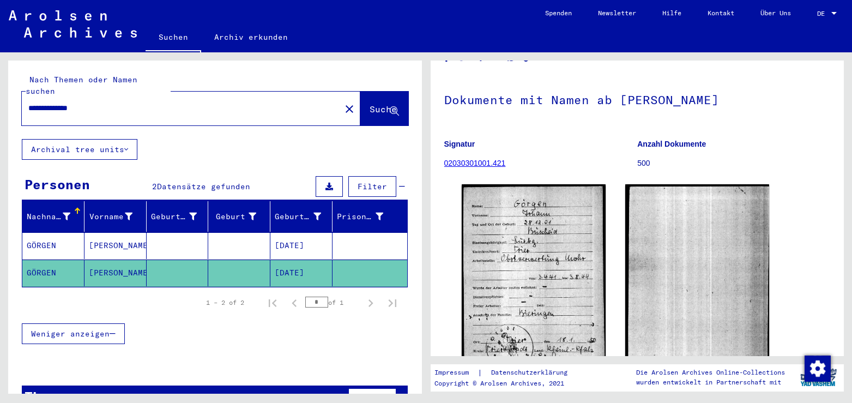
scroll to position [118, 0]
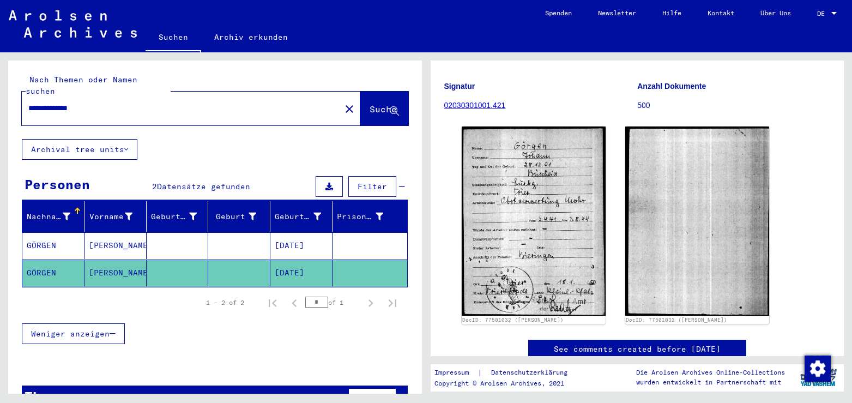
click at [343, 103] on mat-icon "close" at bounding box center [349, 109] width 13 height 13
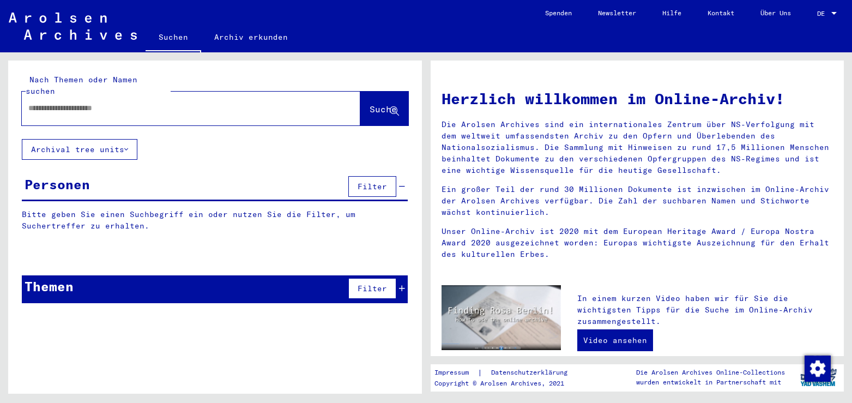
click at [106, 103] on input "text" at bounding box center [177, 108] width 299 height 11
type input "**********"
click at [375, 104] on span "Suche" at bounding box center [383, 109] width 27 height 11
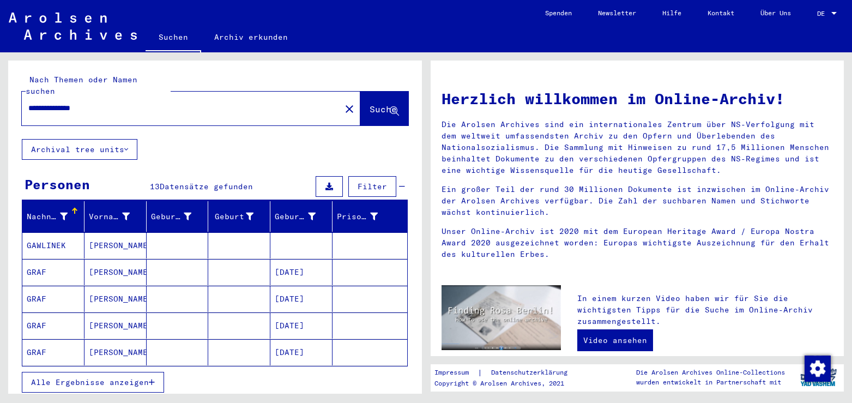
click at [122, 377] on span "Alle Ergebnisse anzeigen" at bounding box center [90, 382] width 118 height 10
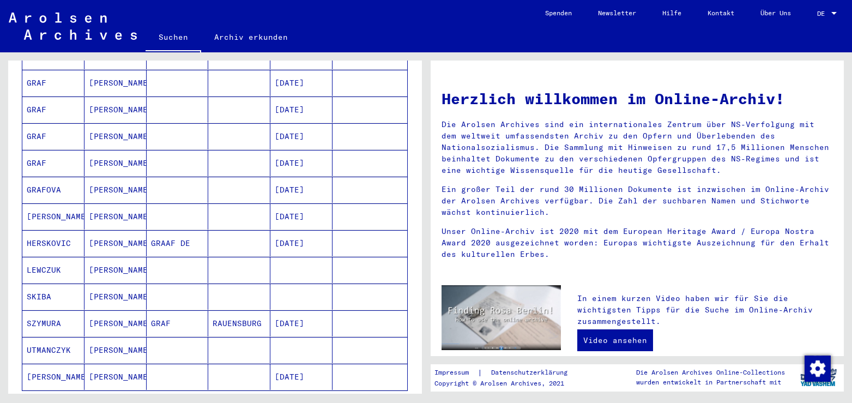
scroll to position [59, 0]
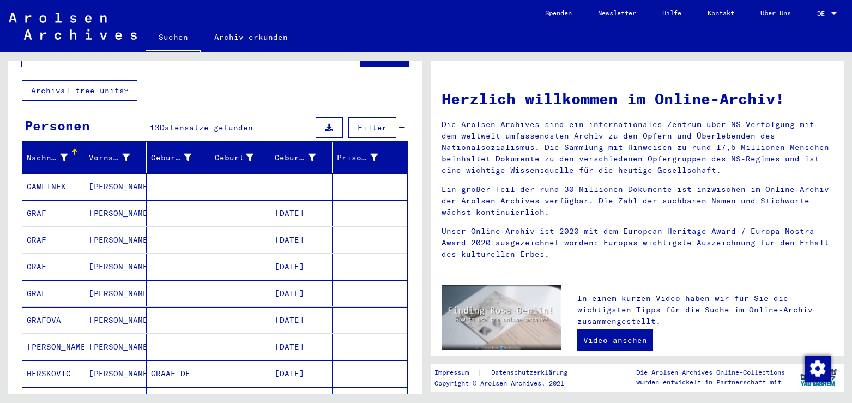
click at [298, 201] on mat-cell "[DATE]" at bounding box center [301, 213] width 62 height 26
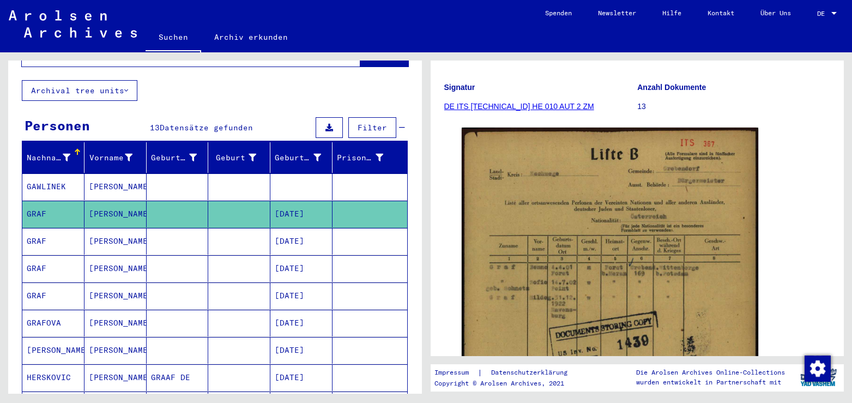
scroll to position [177, 0]
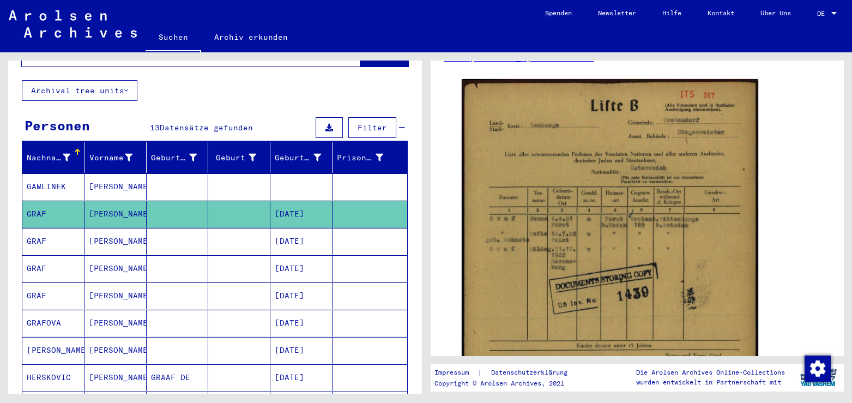
click at [319, 228] on mat-cell "[DATE]" at bounding box center [301, 241] width 62 height 27
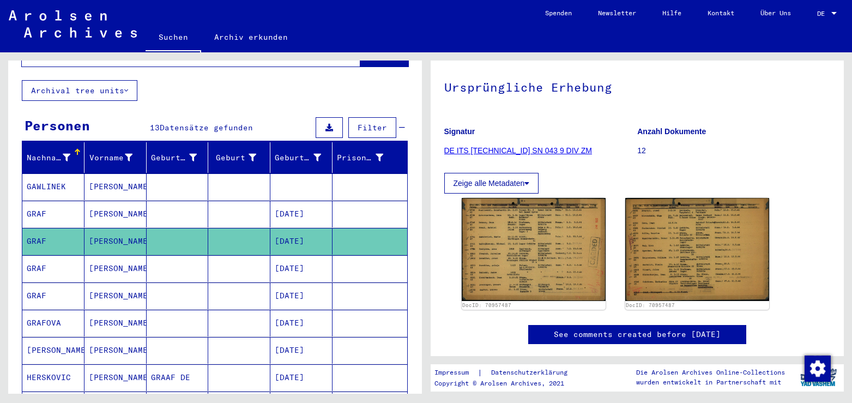
scroll to position [118, 0]
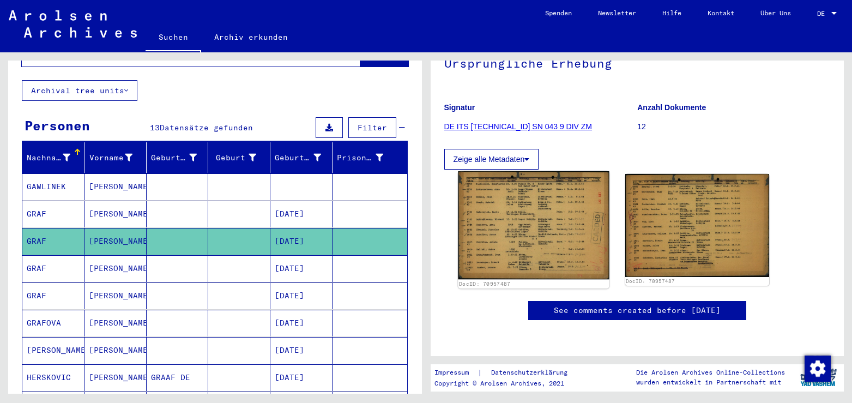
click at [543, 199] on img at bounding box center [533, 225] width 151 height 108
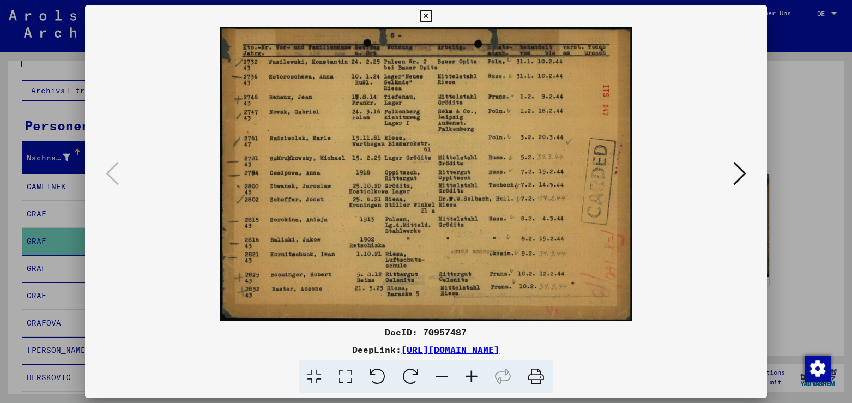
click at [739, 174] on icon at bounding box center [739, 173] width 13 height 26
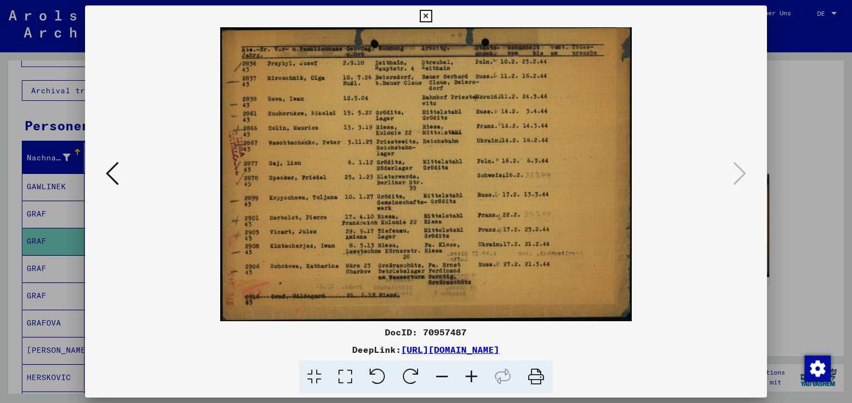
click at [111, 178] on icon at bounding box center [112, 173] width 13 height 26
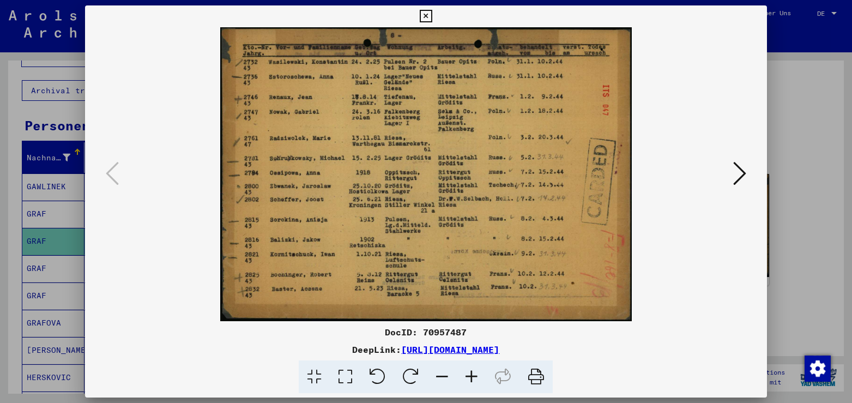
click at [432, 15] on icon at bounding box center [426, 16] width 13 height 13
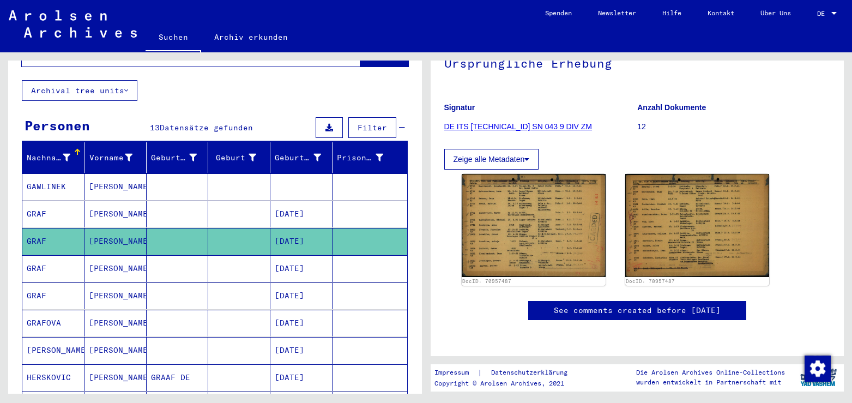
click at [116, 257] on mat-cell "[PERSON_NAME]" at bounding box center [116, 268] width 62 height 27
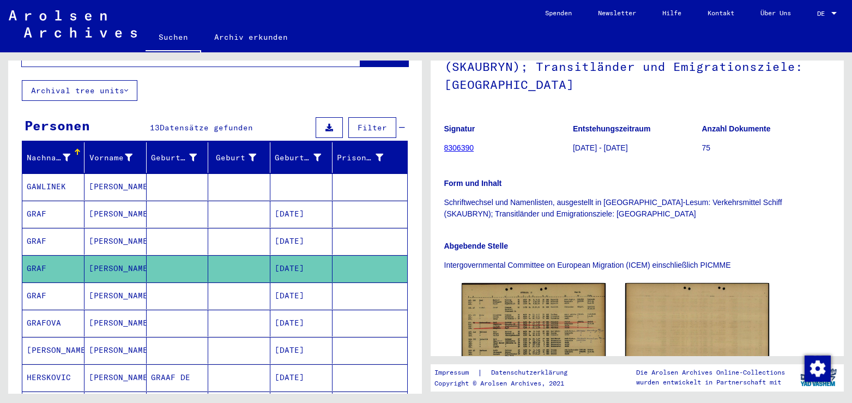
scroll to position [236, 0]
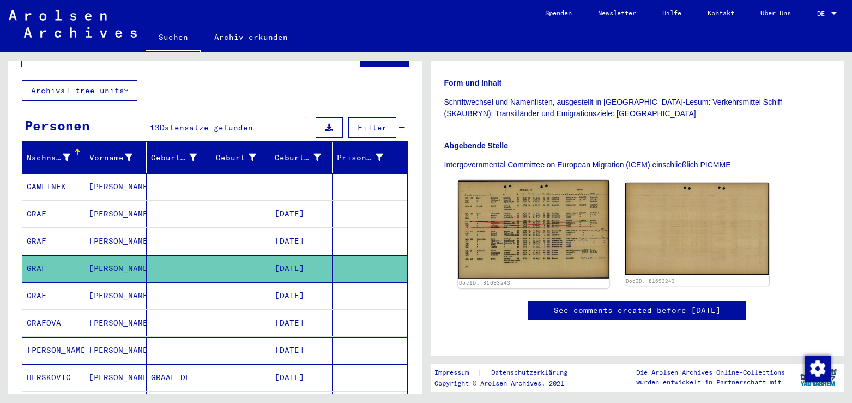
click at [547, 199] on img at bounding box center [533, 229] width 151 height 98
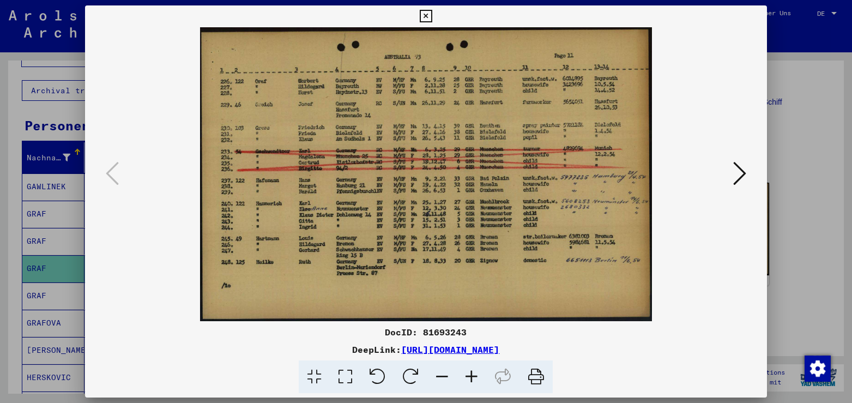
click at [432, 14] on icon at bounding box center [426, 16] width 13 height 13
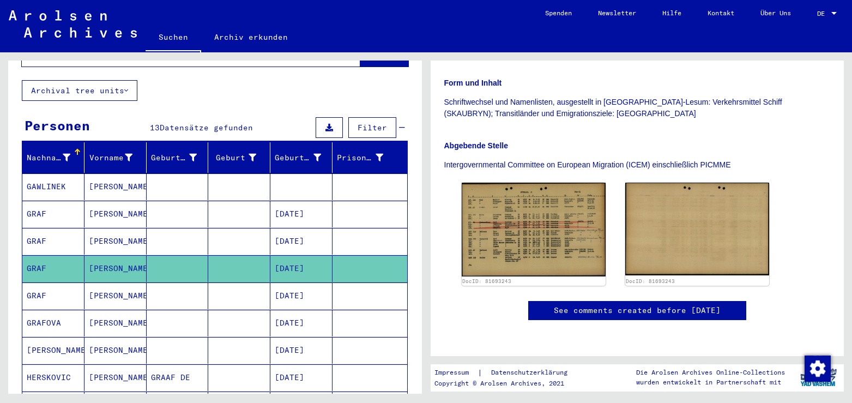
click at [135, 291] on mat-cell "[PERSON_NAME]" at bounding box center [116, 295] width 62 height 27
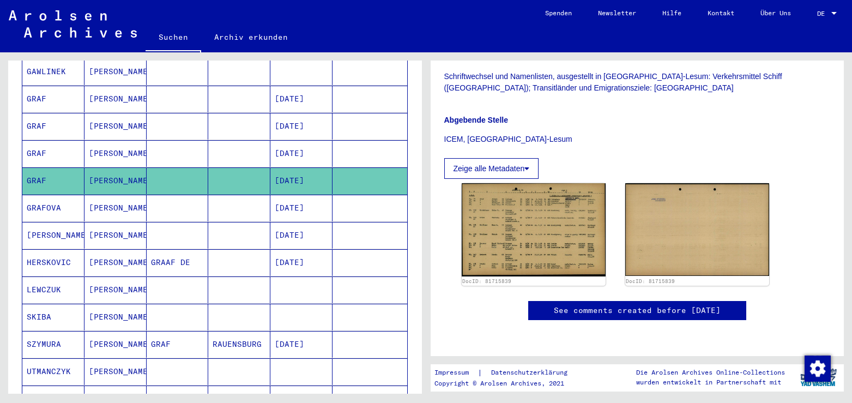
scroll to position [236, 0]
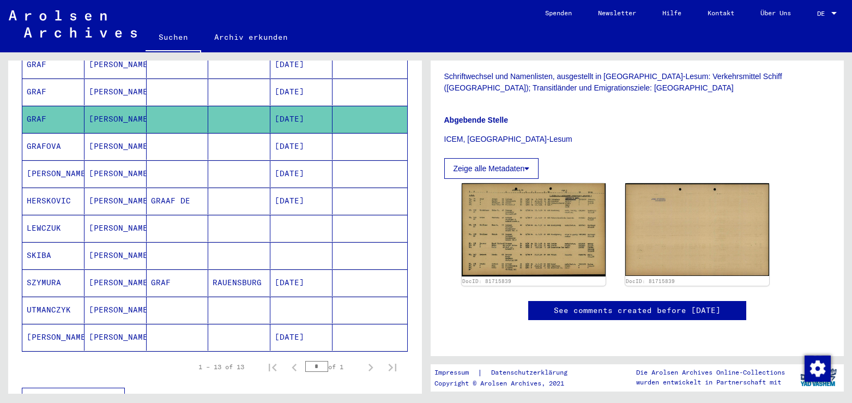
click at [245, 273] on mat-cell "RAUENSBURG" at bounding box center [239, 282] width 62 height 27
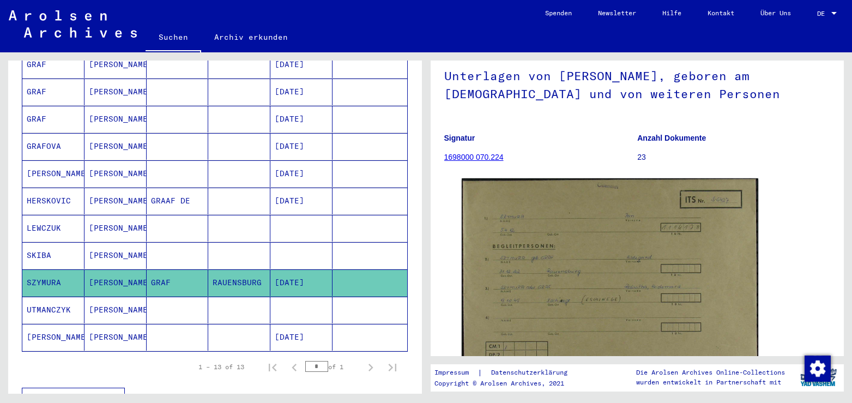
scroll to position [177, 0]
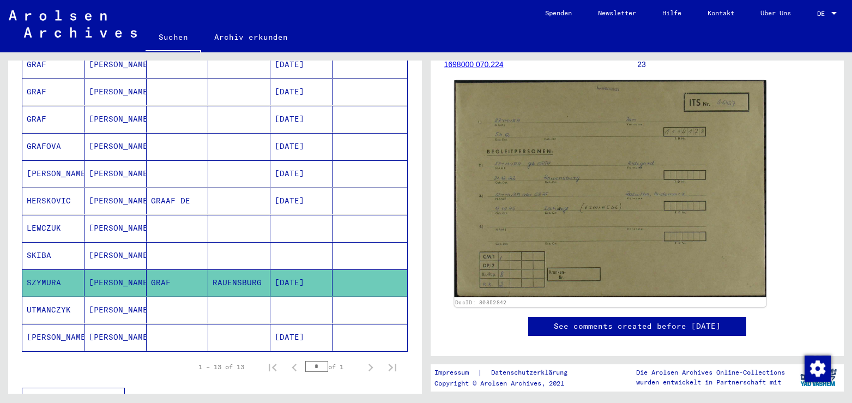
click at [593, 203] on img at bounding box center [610, 188] width 312 height 217
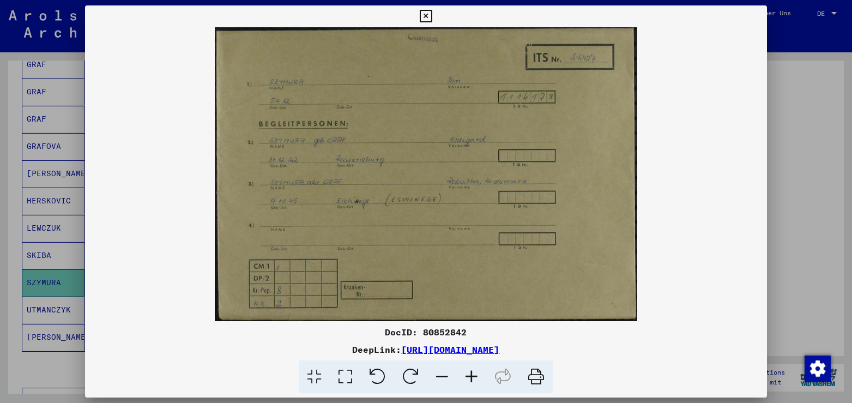
click at [639, 122] on img at bounding box center [426, 174] width 682 height 294
click at [432, 17] on icon at bounding box center [426, 16] width 13 height 13
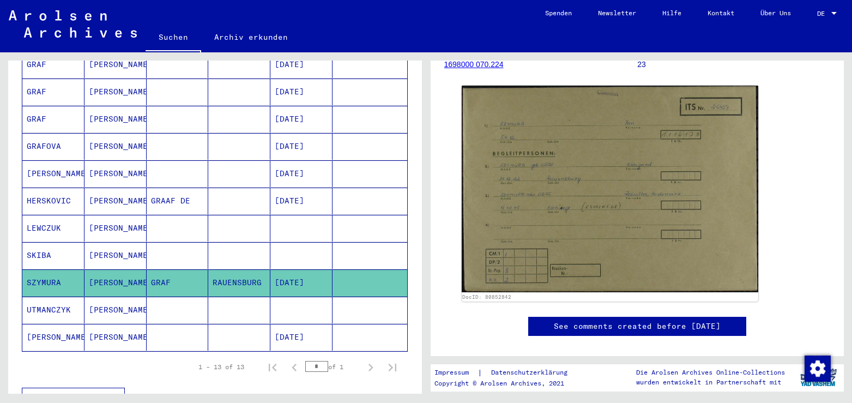
scroll to position [0, 0]
